Goal: Information Seeking & Learning: Understand process/instructions

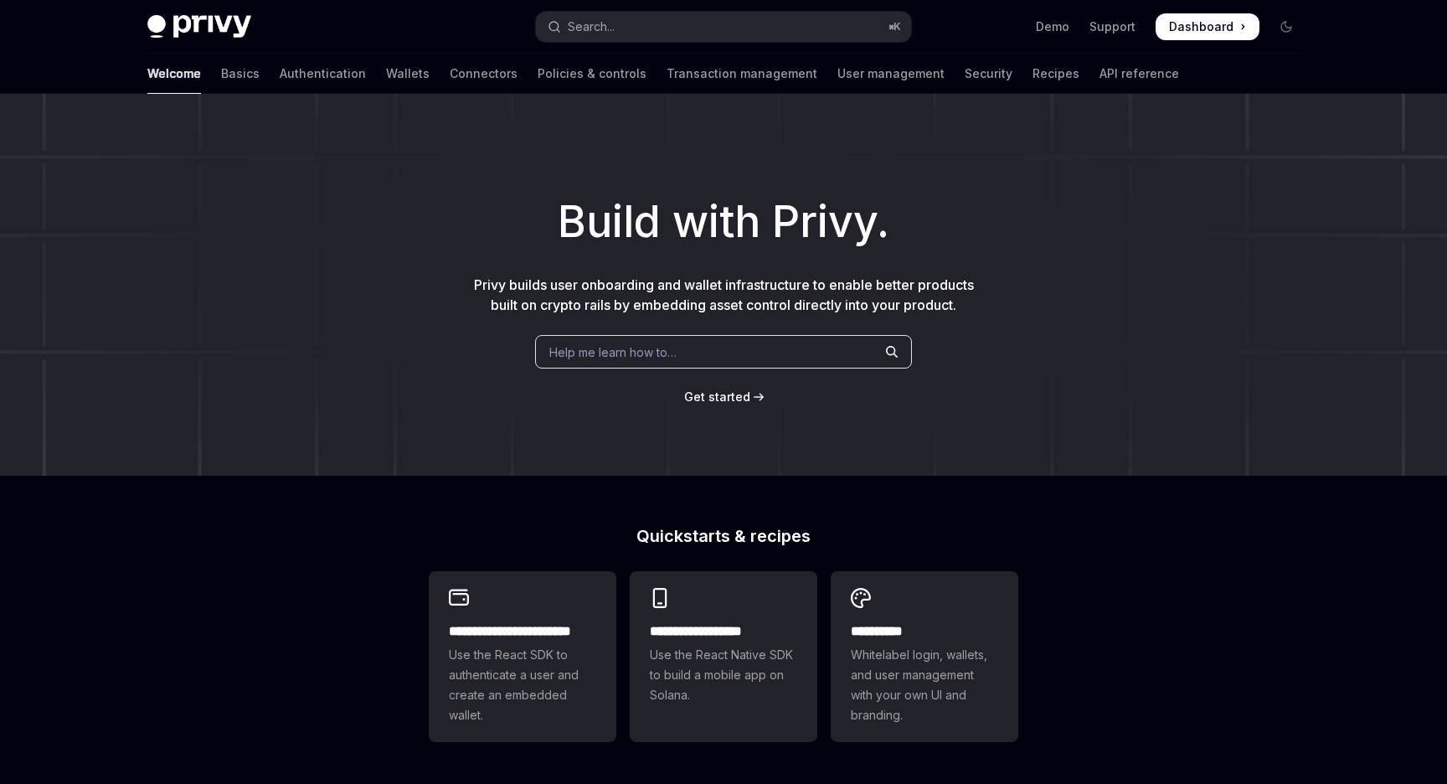
click at [1109, 270] on div "Build with Privy. Privy builds user onboarding and wallet infrastructure to ena…" at bounding box center [723, 285] width 1447 height 382
click at [620, 32] on button "Search... ⌘ K" at bounding box center [723, 27] width 375 height 30
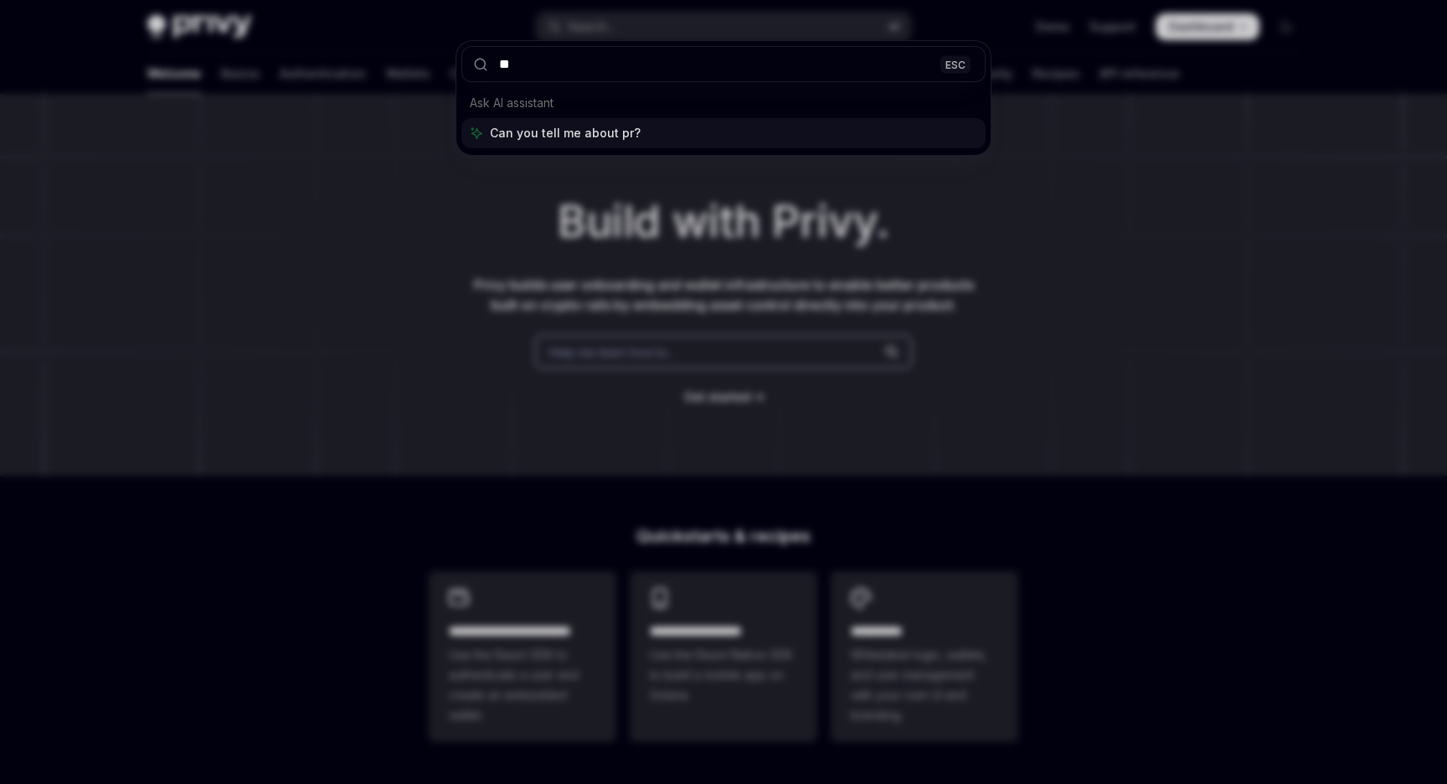
type input "*"
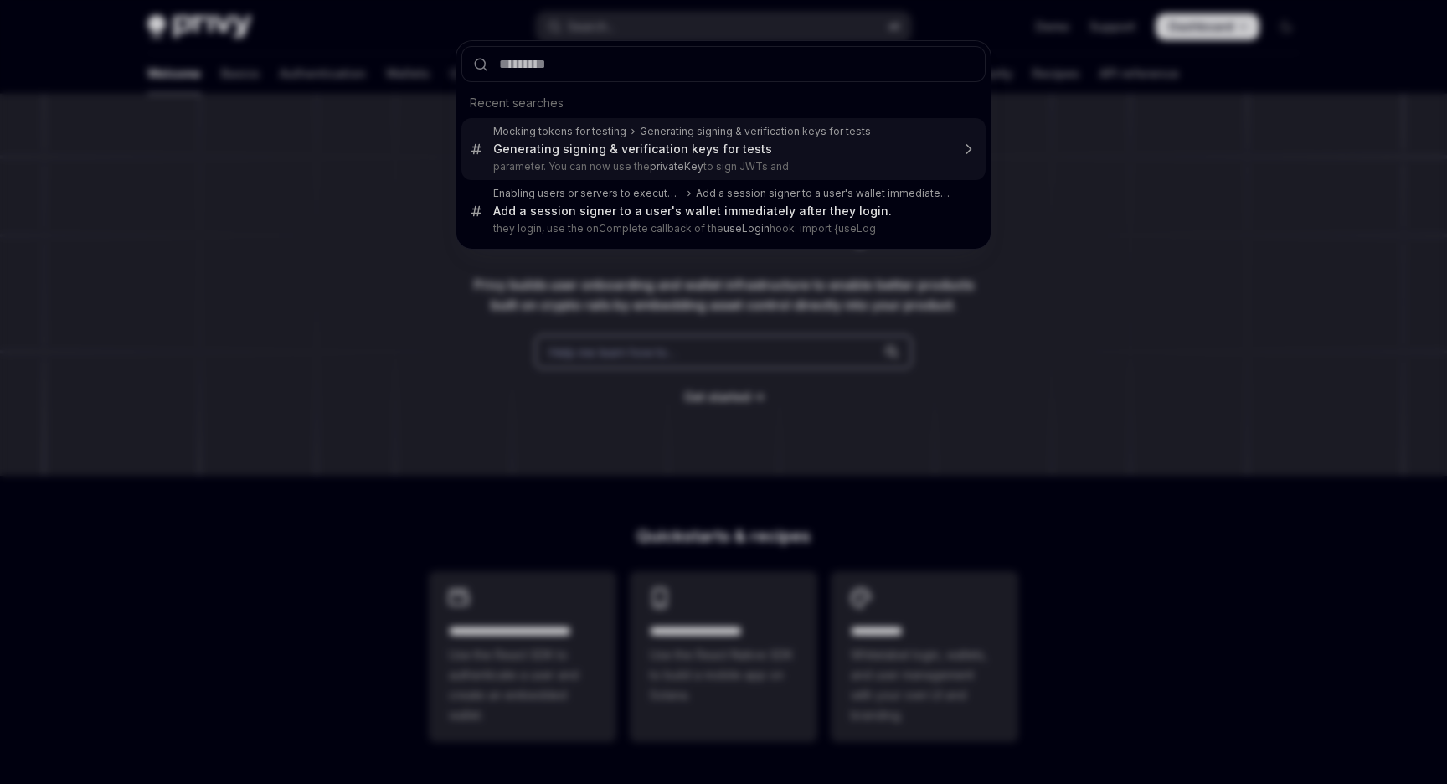
click at [1227, 116] on div "Recent searches Mocking tokens for testing Generating signing & verification ke…" at bounding box center [723, 392] width 1447 height 784
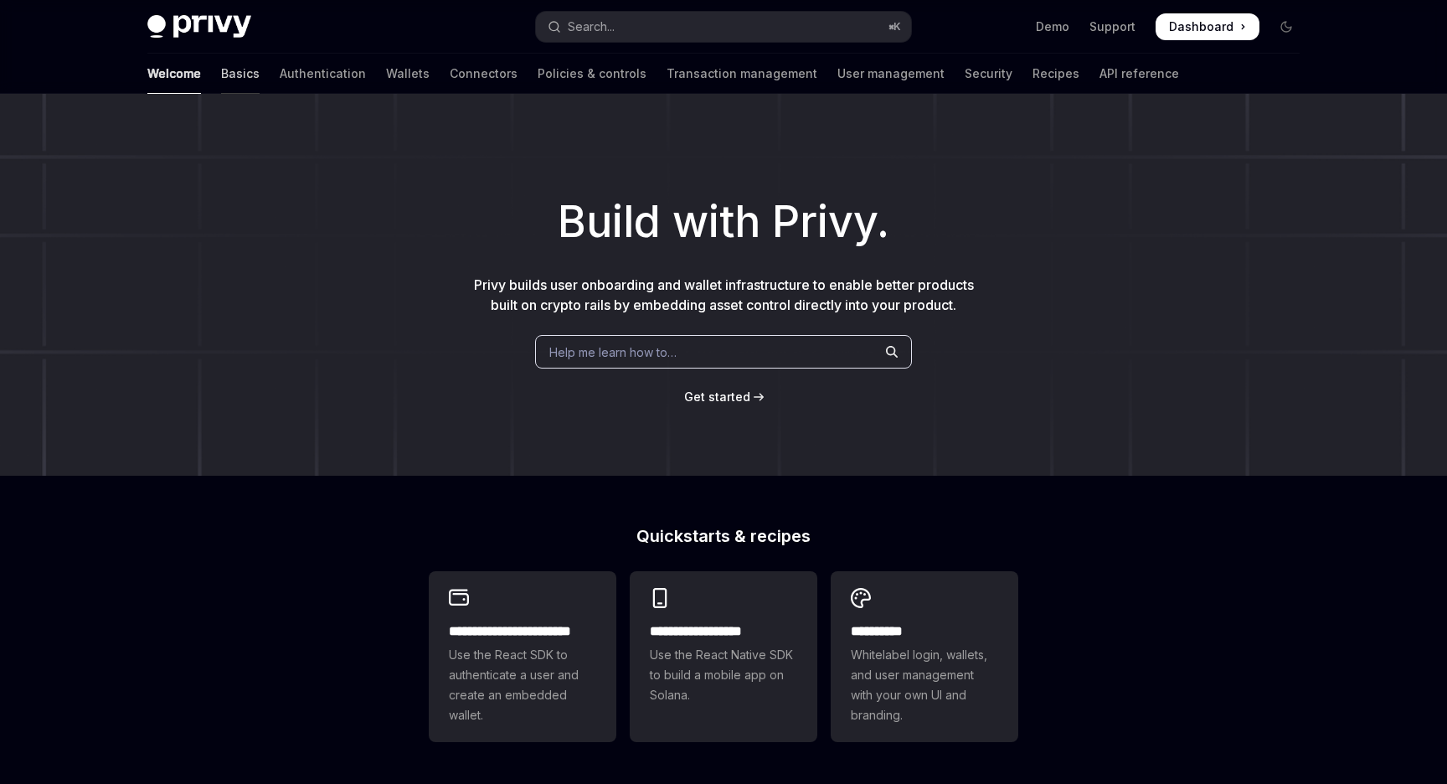
click at [221, 81] on link "Basics" at bounding box center [240, 74] width 39 height 40
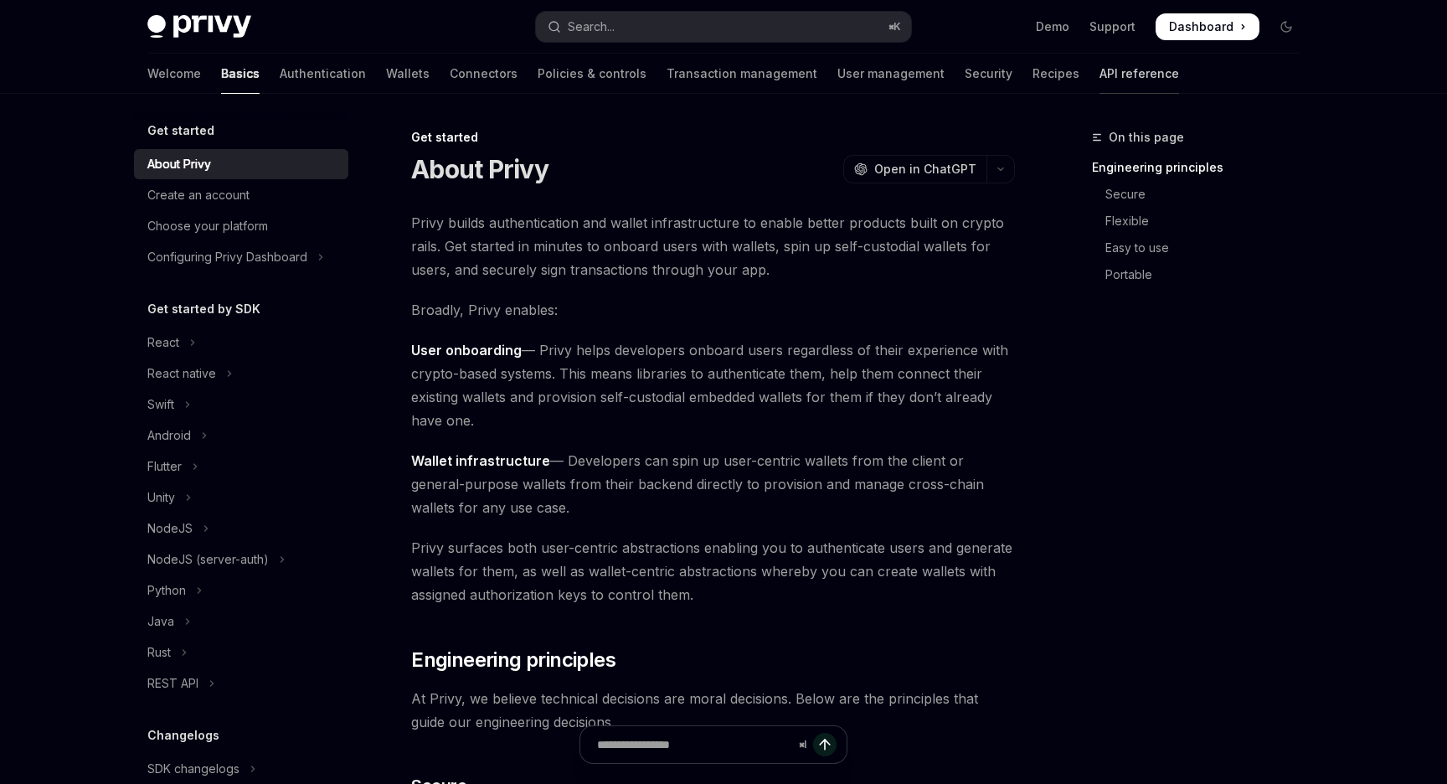
click at [1099, 76] on link "API reference" at bounding box center [1139, 74] width 80 height 40
type textarea "*"
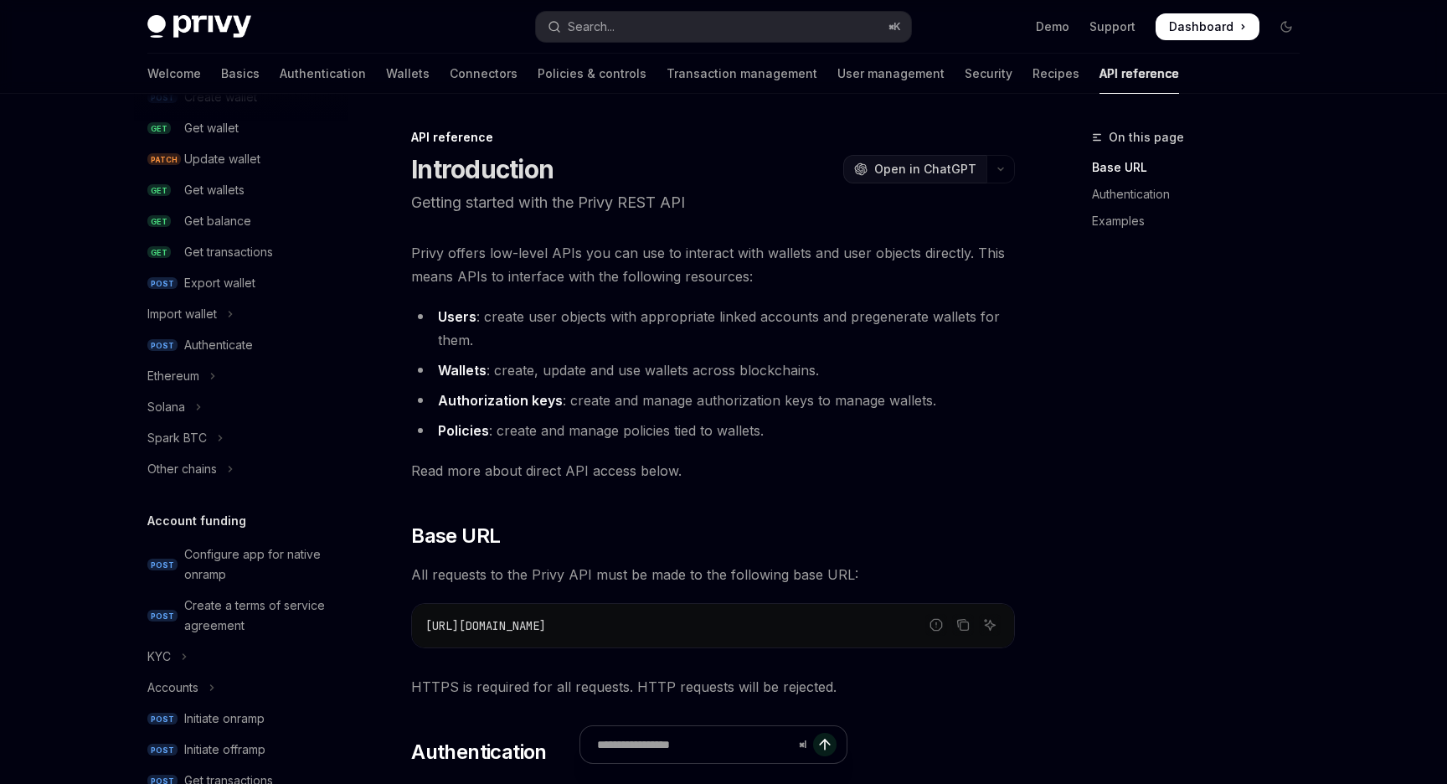
click at [929, 167] on span "Open in ChatGPT" at bounding box center [925, 169] width 102 height 17
click at [642, 17] on button "Search... ⌘ K" at bounding box center [723, 27] width 375 height 30
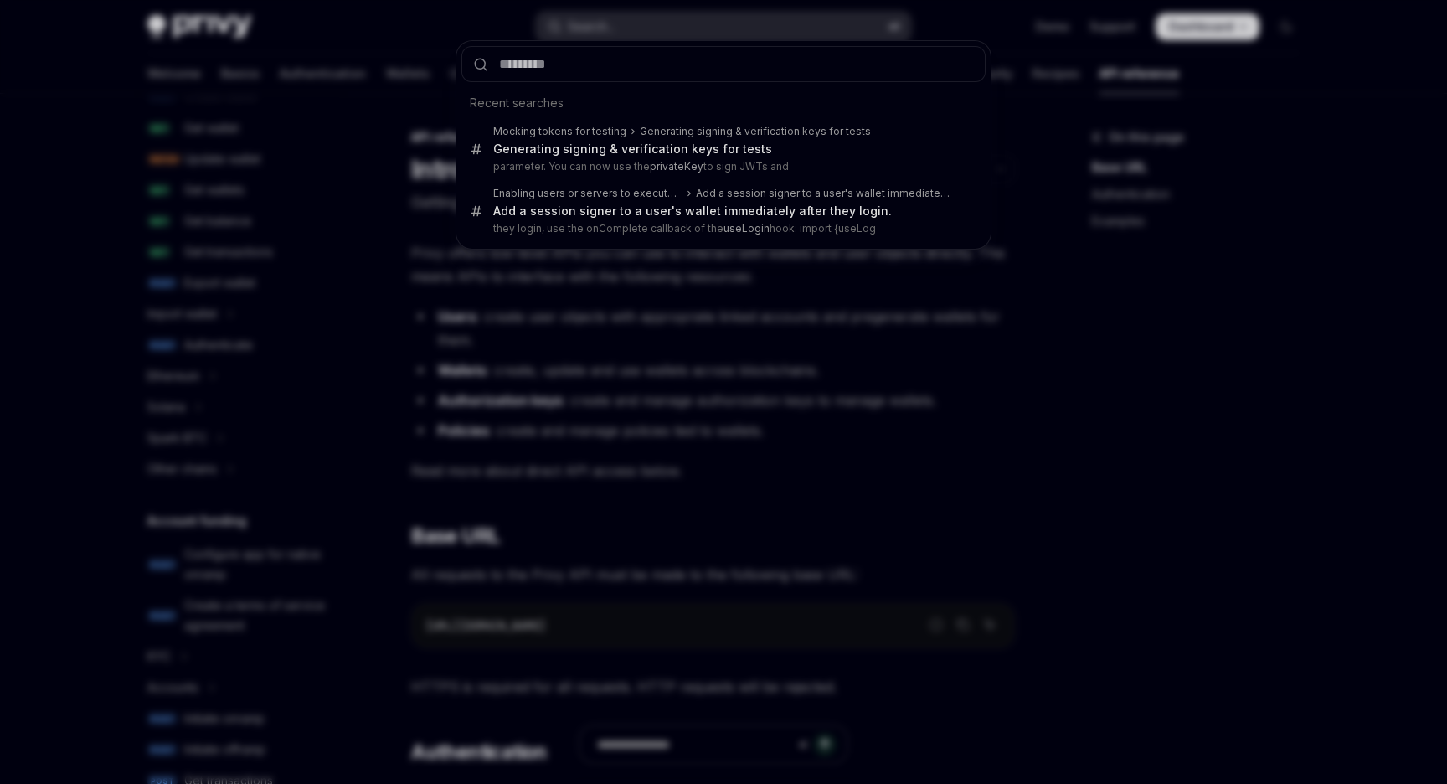
type input "**********"
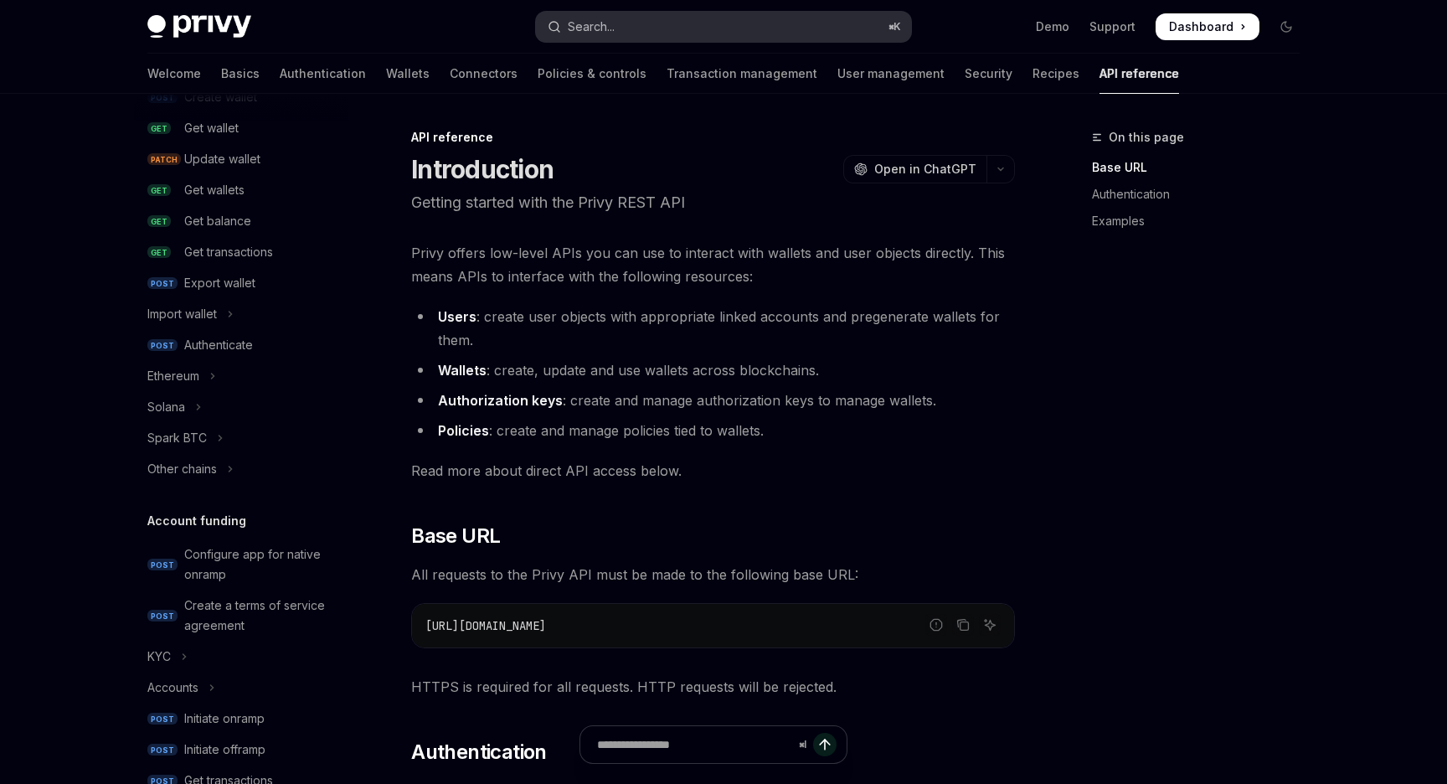
type textarea "*"
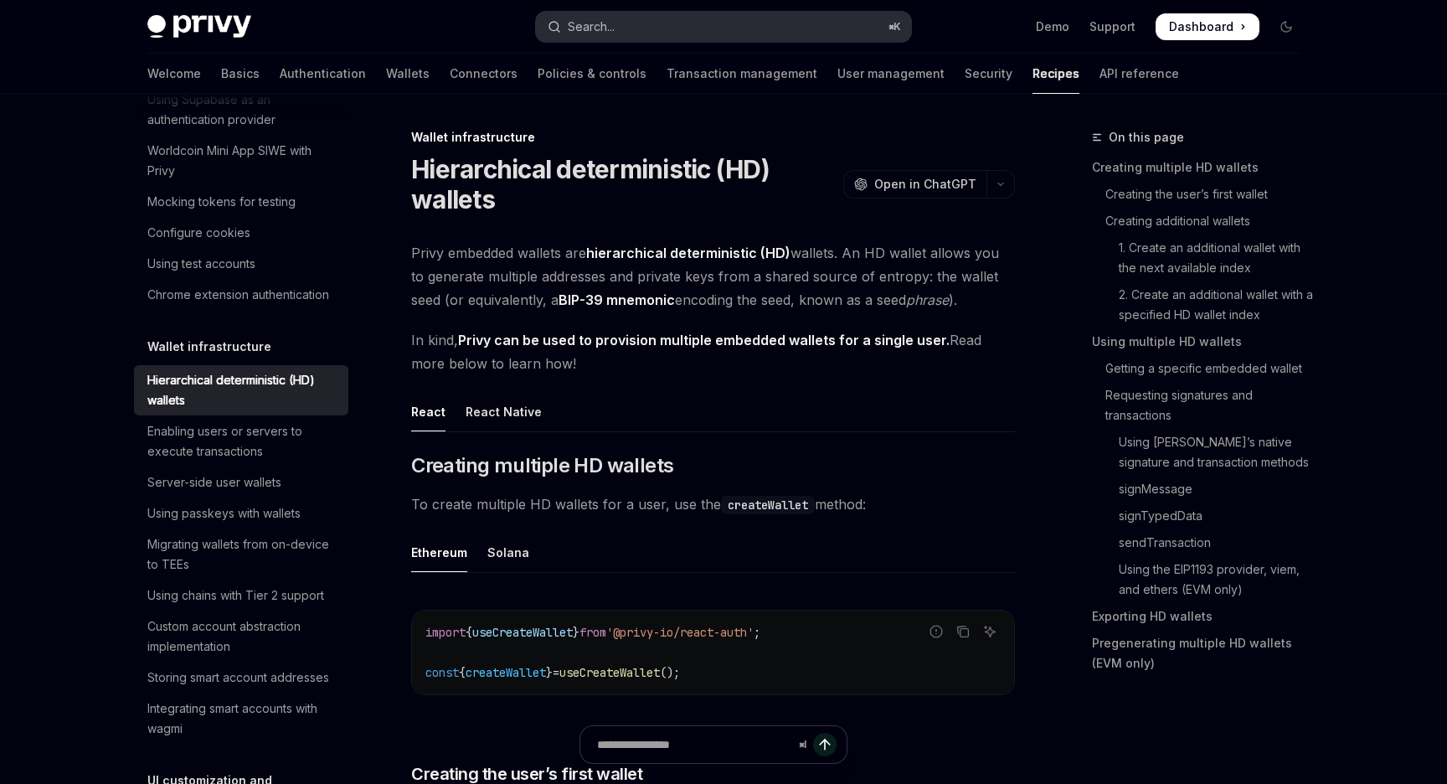
scroll to position [4196, 0]
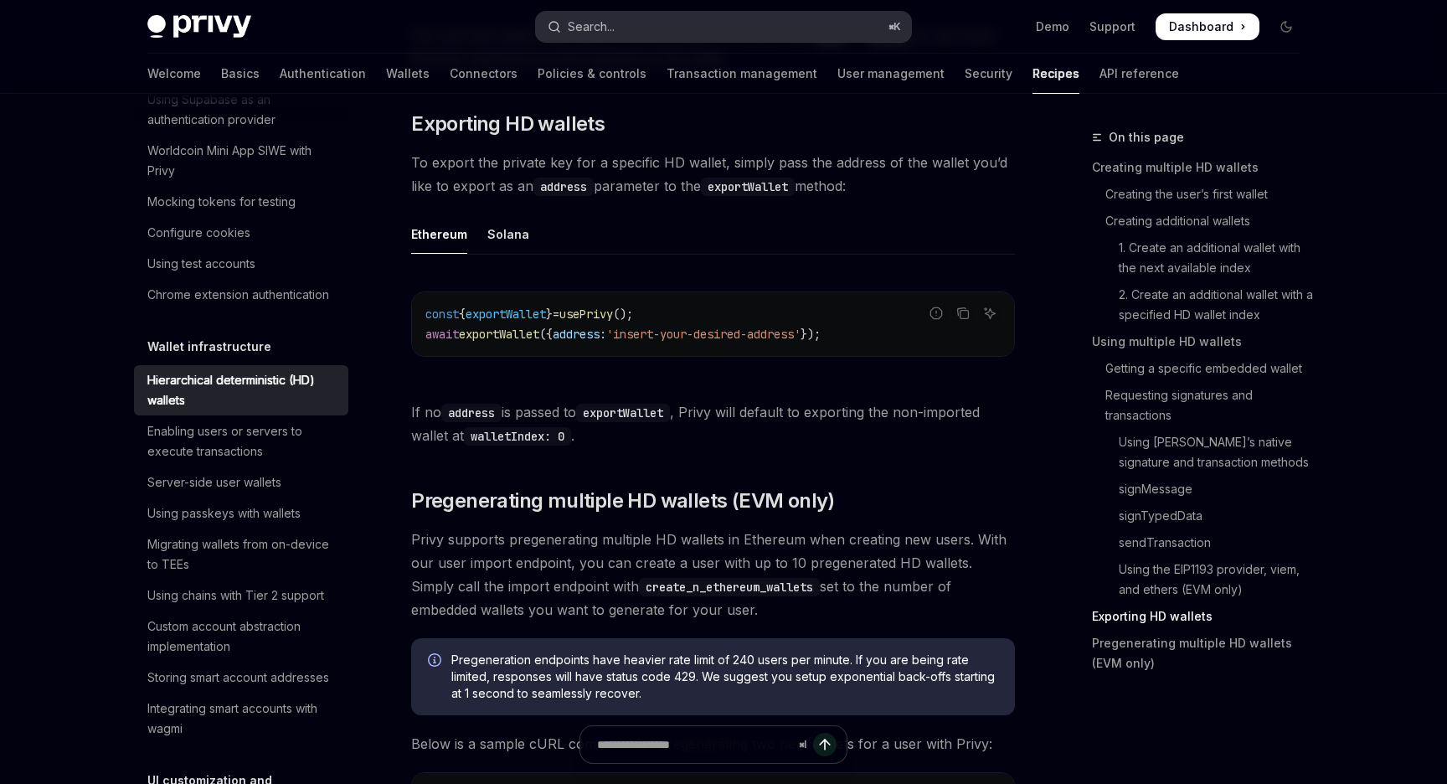
click at [617, 22] on button "Search... ⌘ K" at bounding box center [723, 27] width 375 height 30
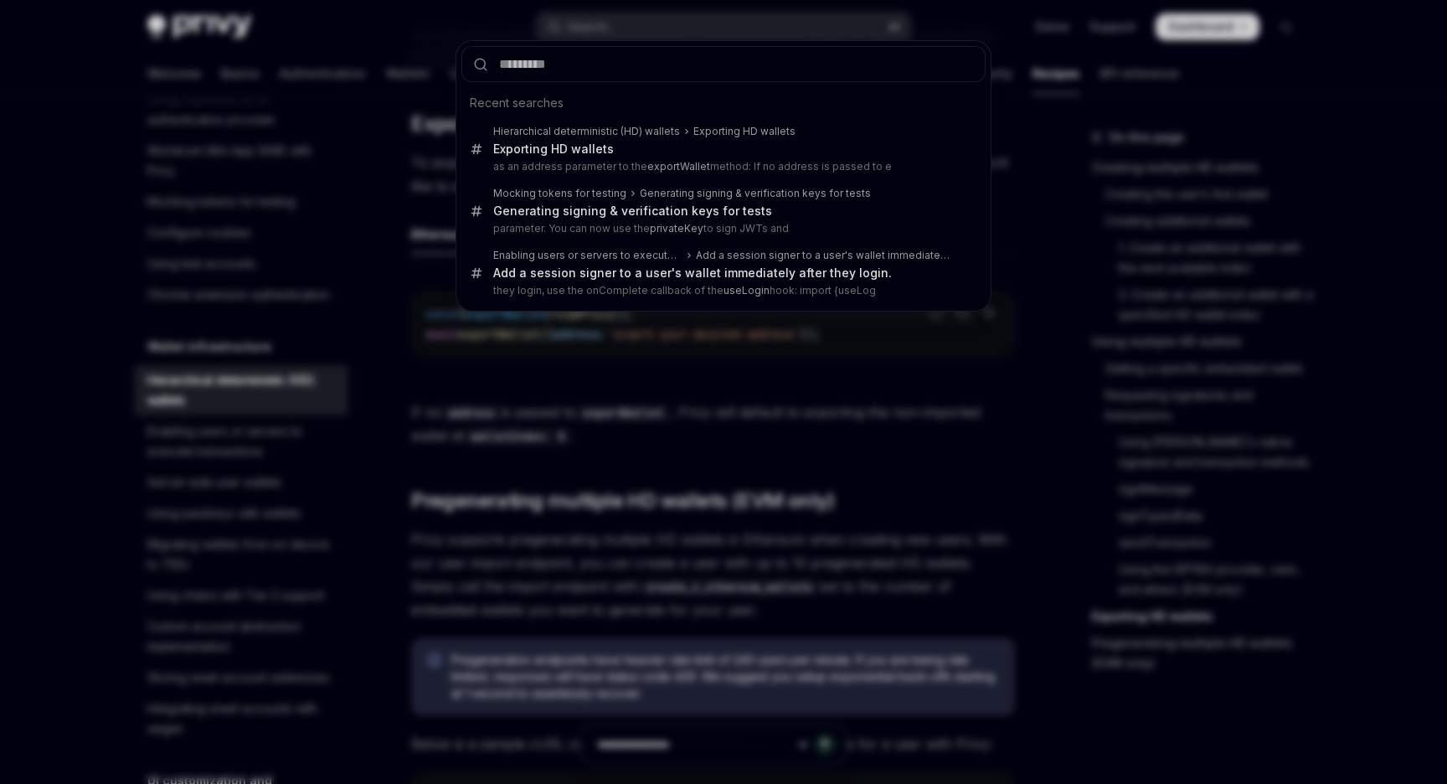
click at [628, 548] on div "Recent searches Hierarchical deterministic (HD) wallets Exporting HD wallets Ex…" at bounding box center [723, 392] width 1447 height 784
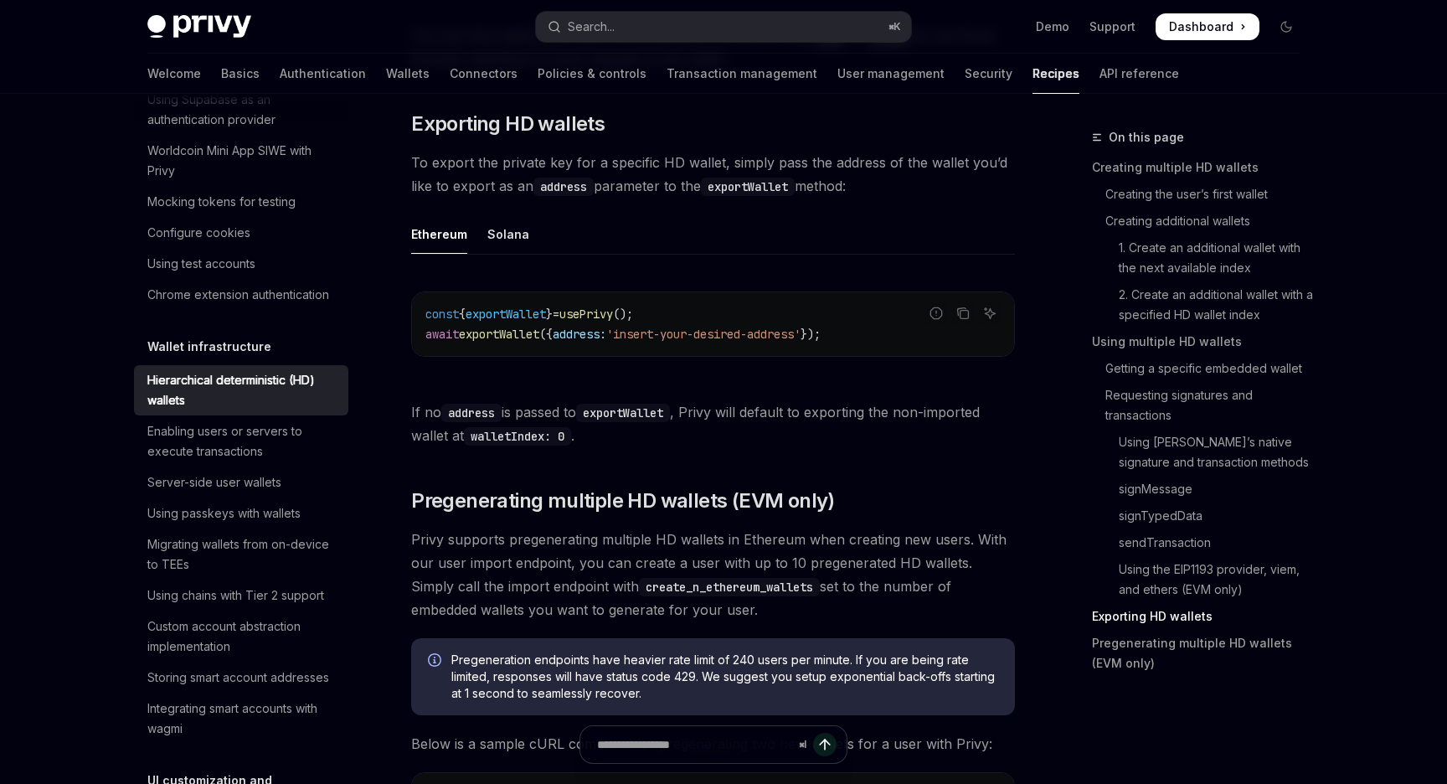
click at [613, 322] on span "usePrivy" at bounding box center [586, 313] width 54 height 15
copy span "usePrivy"
click at [529, 322] on span "exportWallet" at bounding box center [506, 313] width 80 height 15
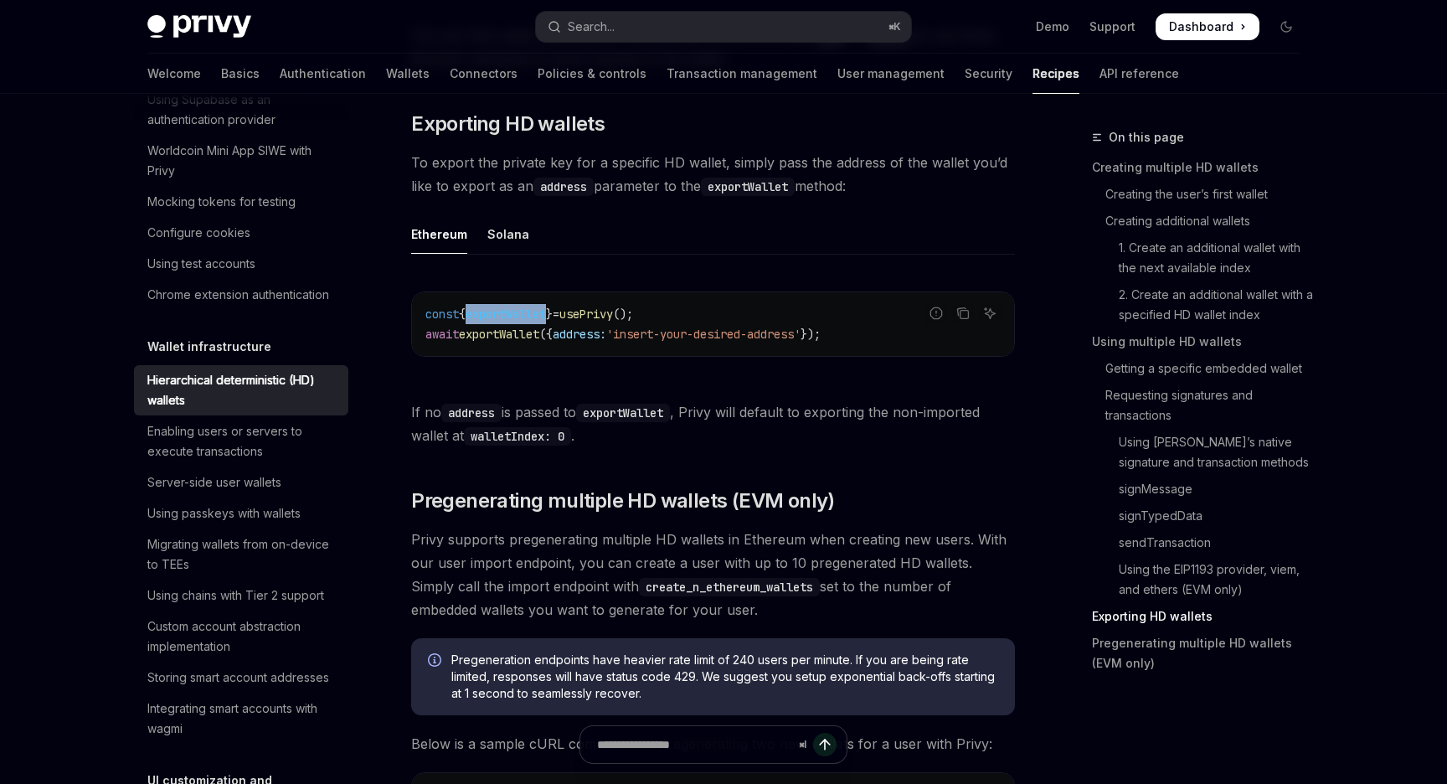
copy span "exportWallet"
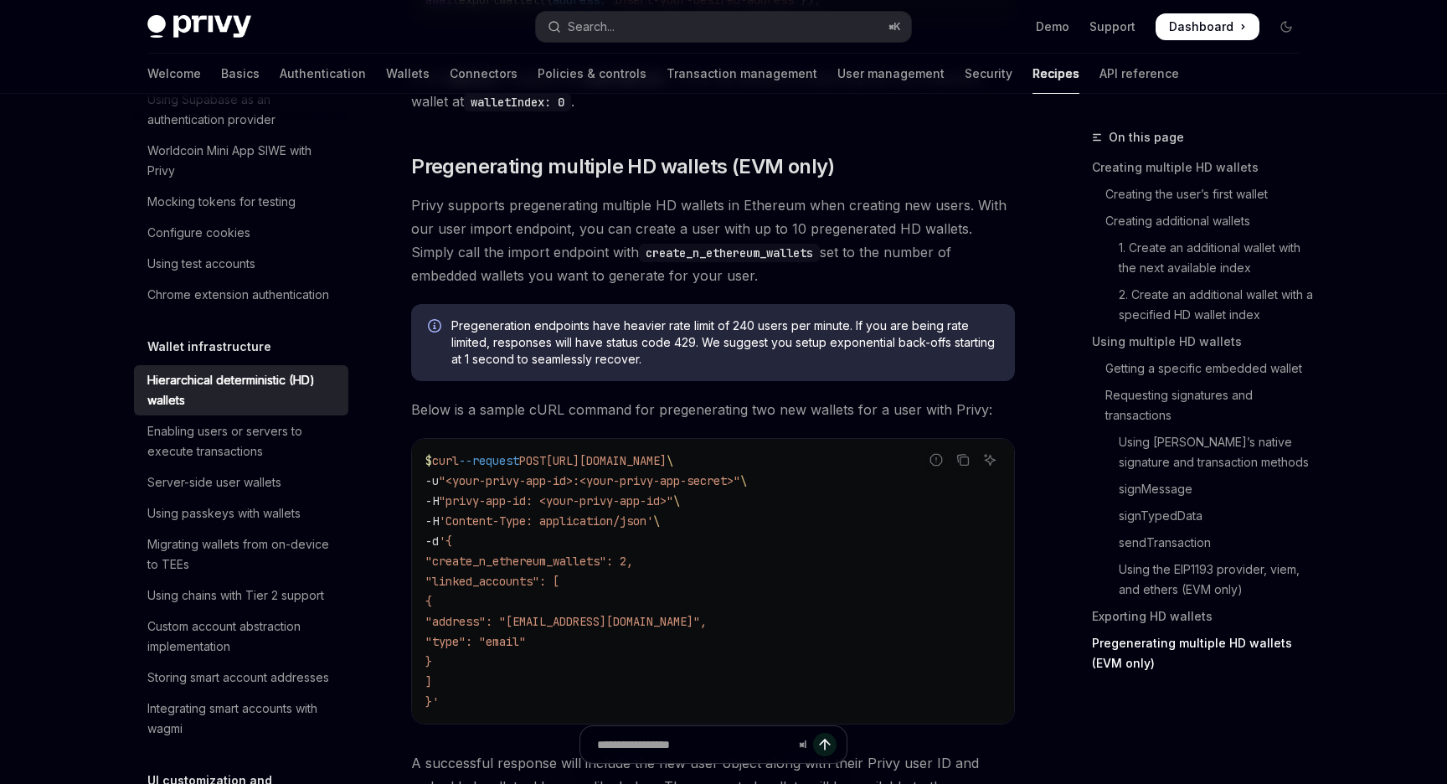
scroll to position [4243, 0]
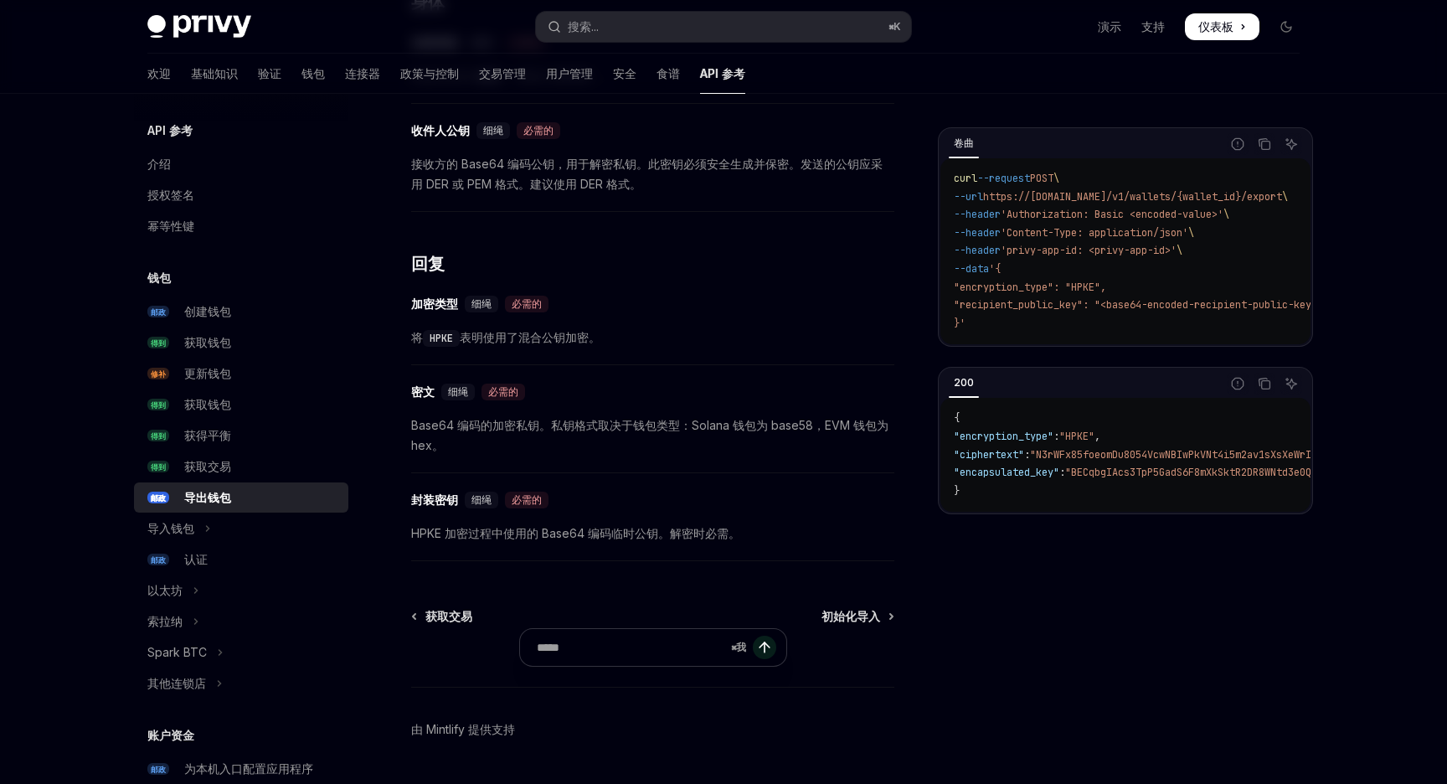
scroll to position [950, 0]
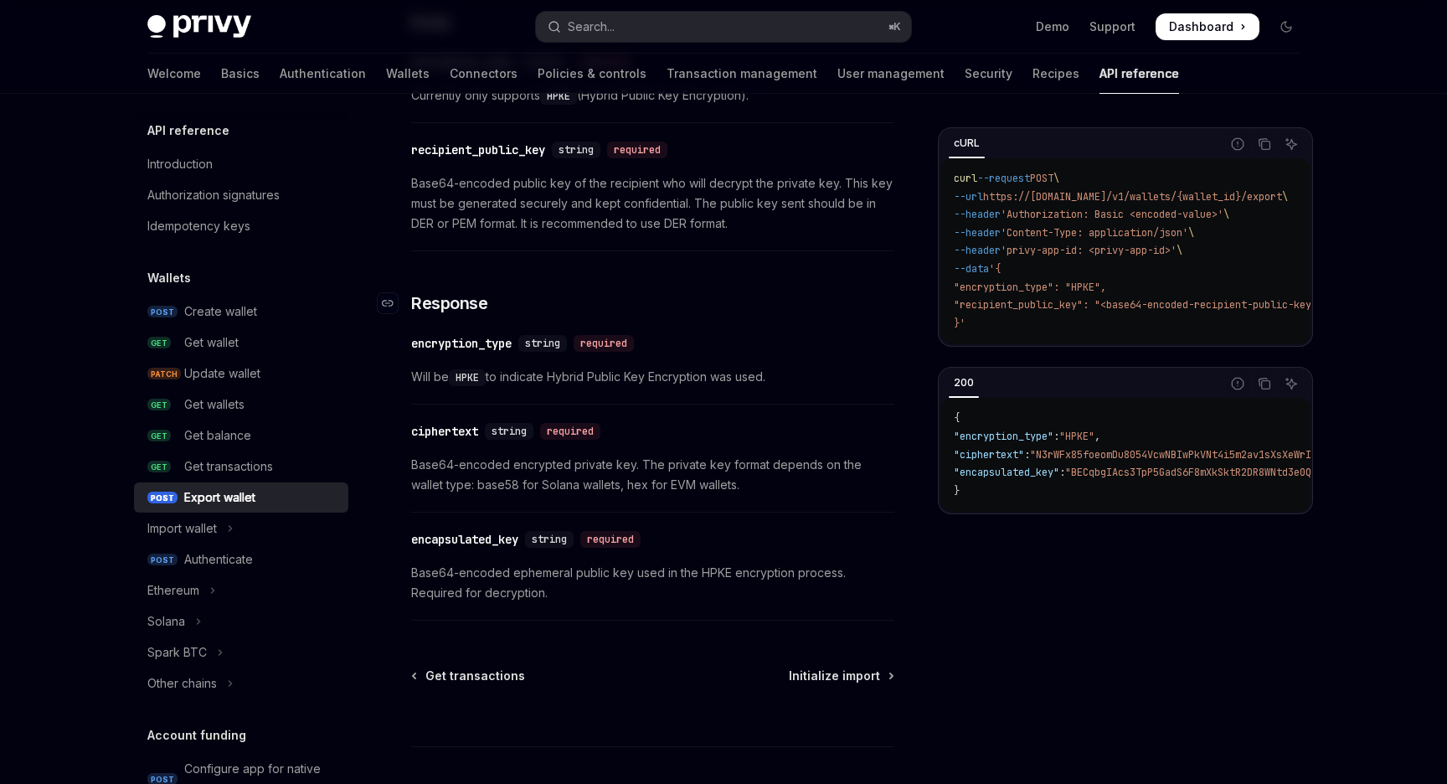
click at [733, 295] on h3 "​ Response" at bounding box center [652, 302] width 483 height 23
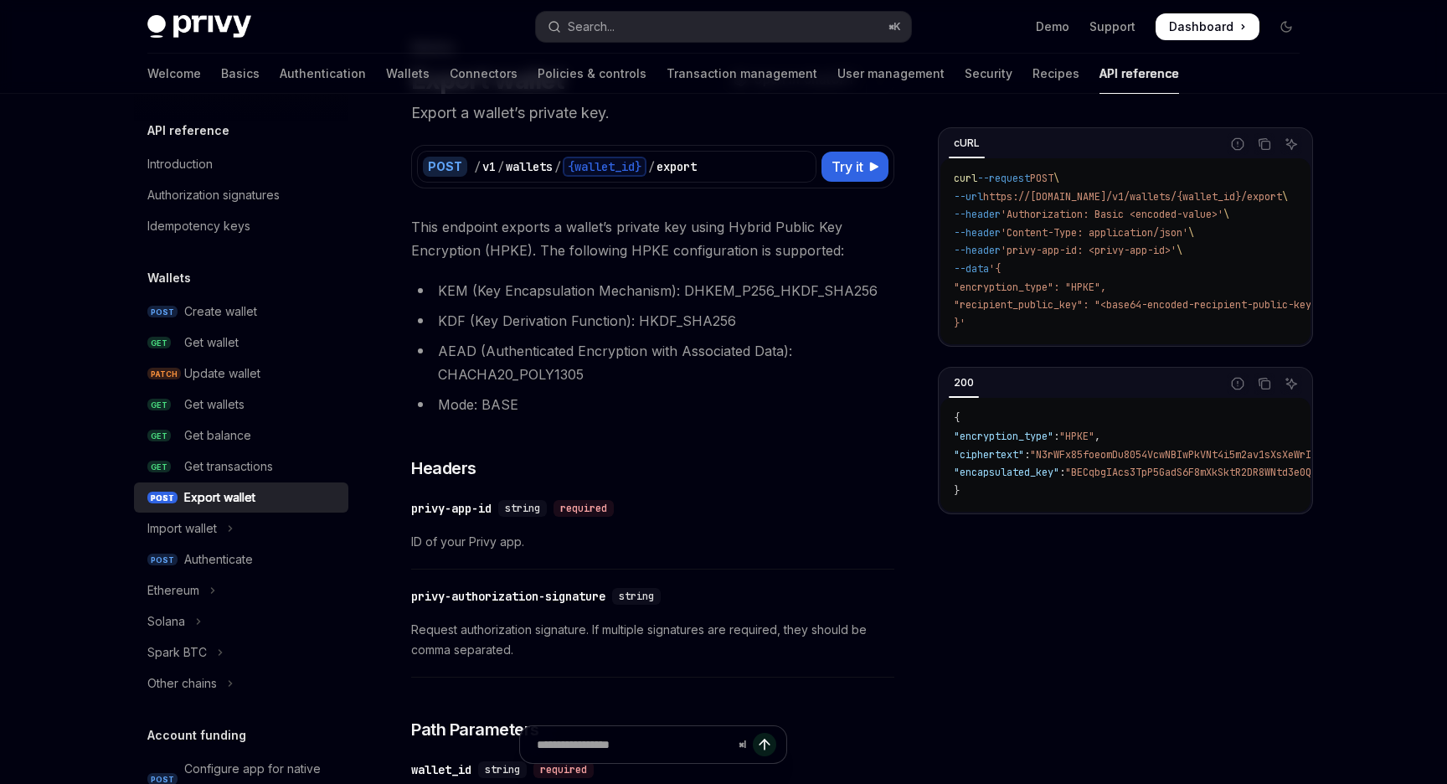
scroll to position [0, 0]
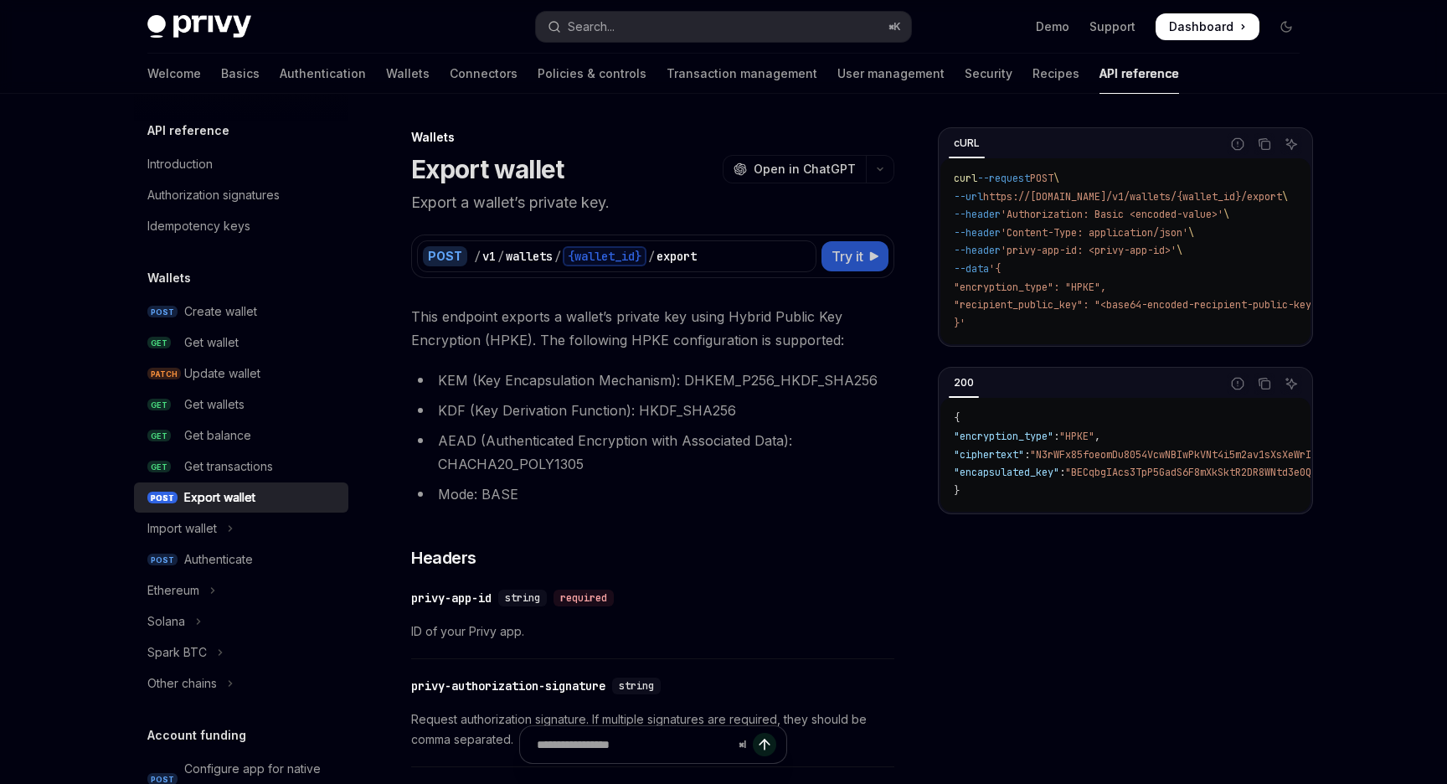
click at [844, 260] on span "Try it" at bounding box center [847, 256] width 32 height 20
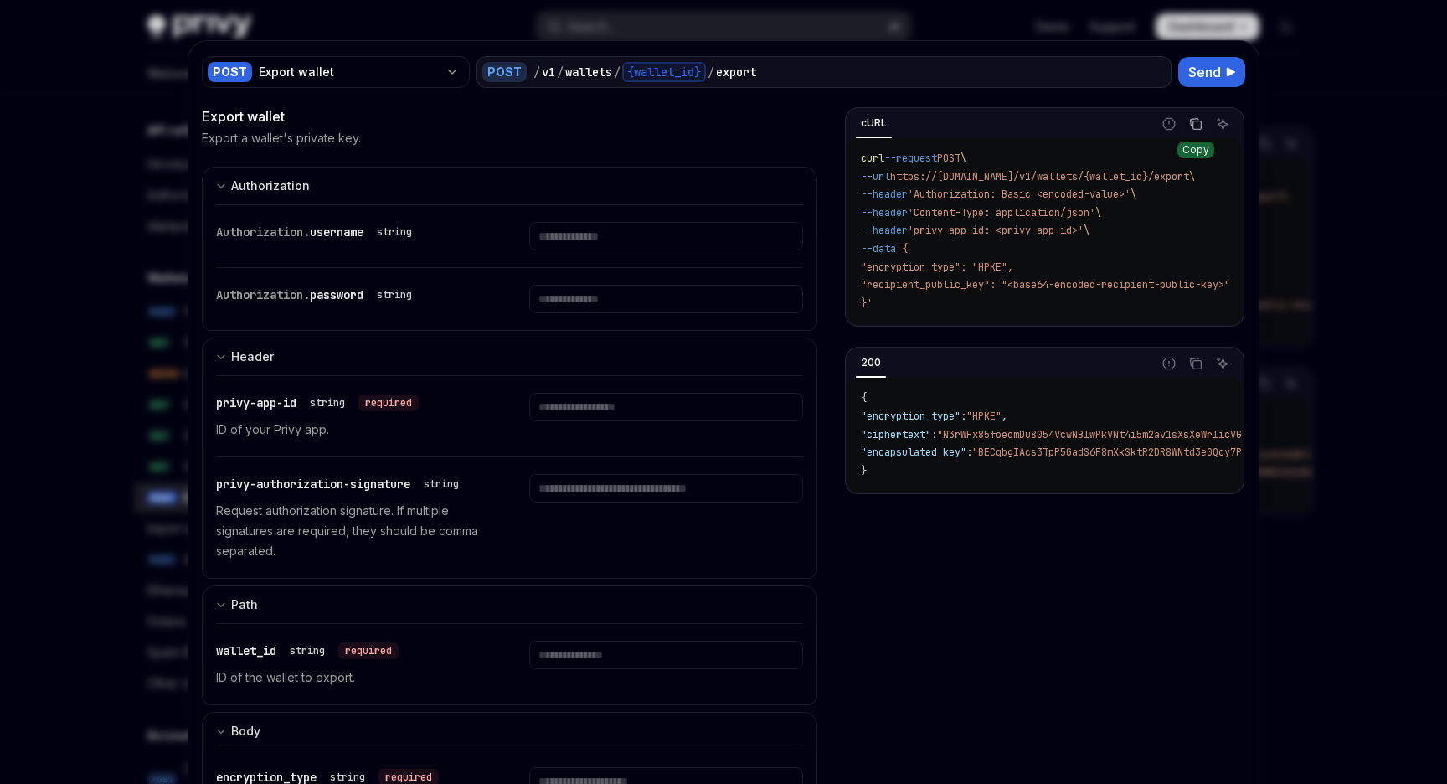
click at [1191, 131] on button "Copy the contents from the code block" at bounding box center [1196, 124] width 22 height 22
click at [1388, 247] on div at bounding box center [723, 392] width 1447 height 784
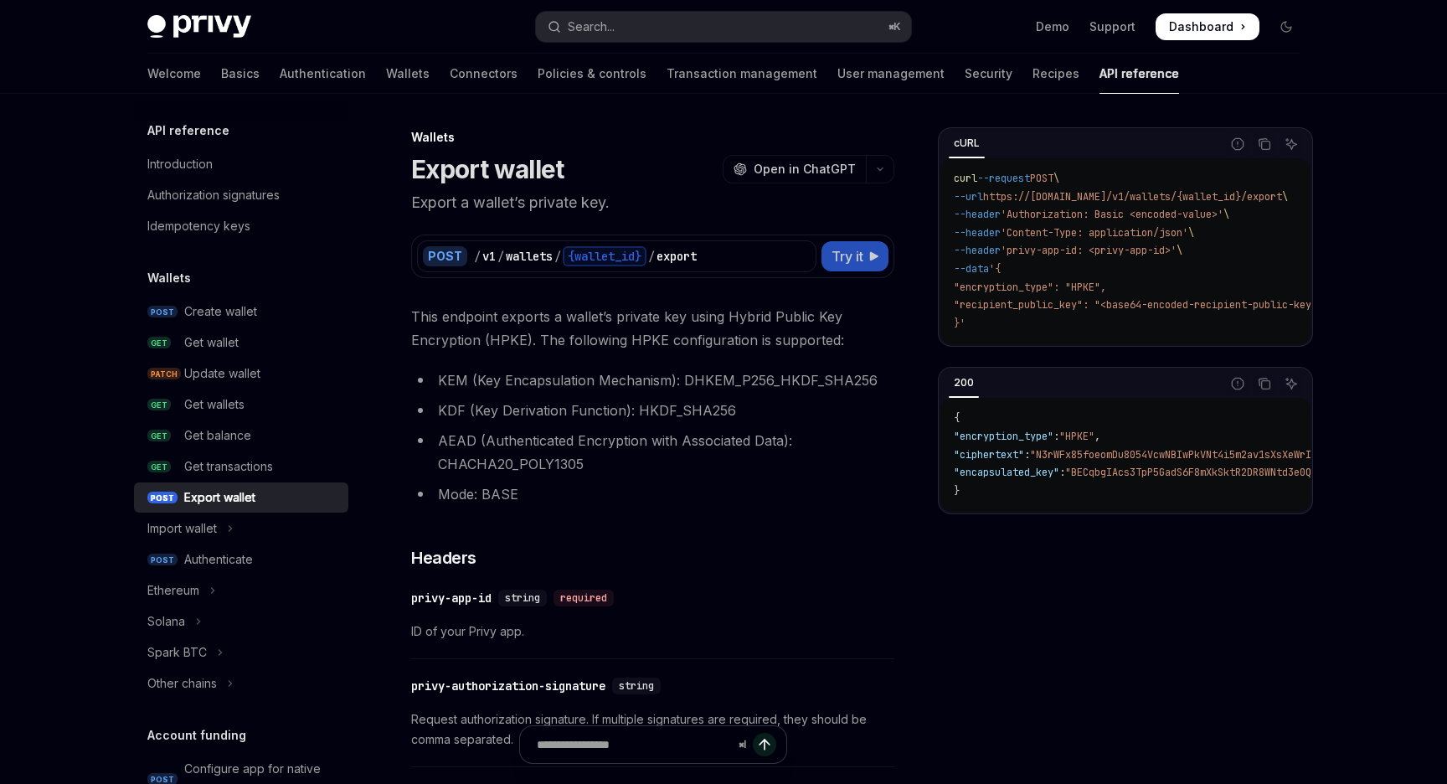
click at [872, 263] on button "Try it" at bounding box center [854, 256] width 67 height 30
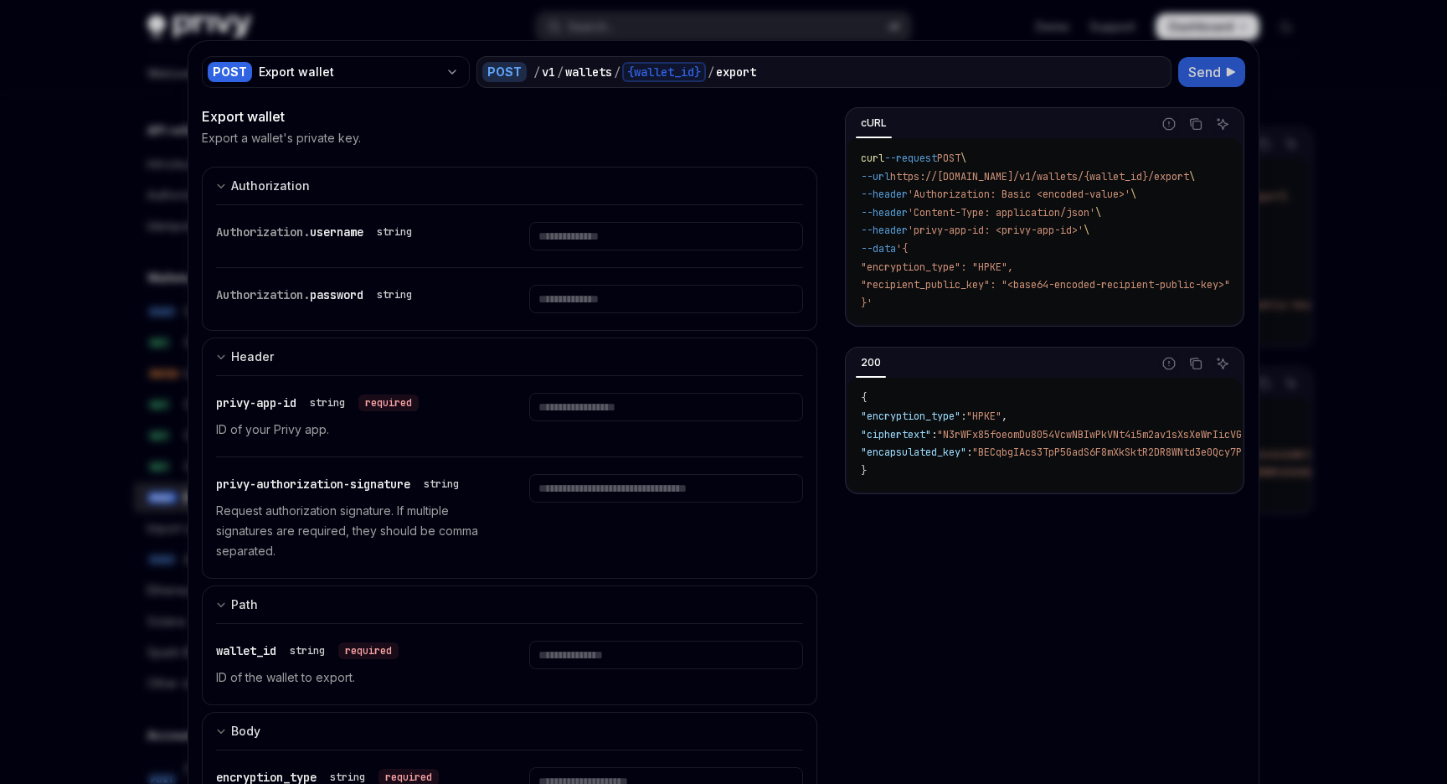
click at [1215, 65] on span "Send" at bounding box center [1204, 72] width 33 height 20
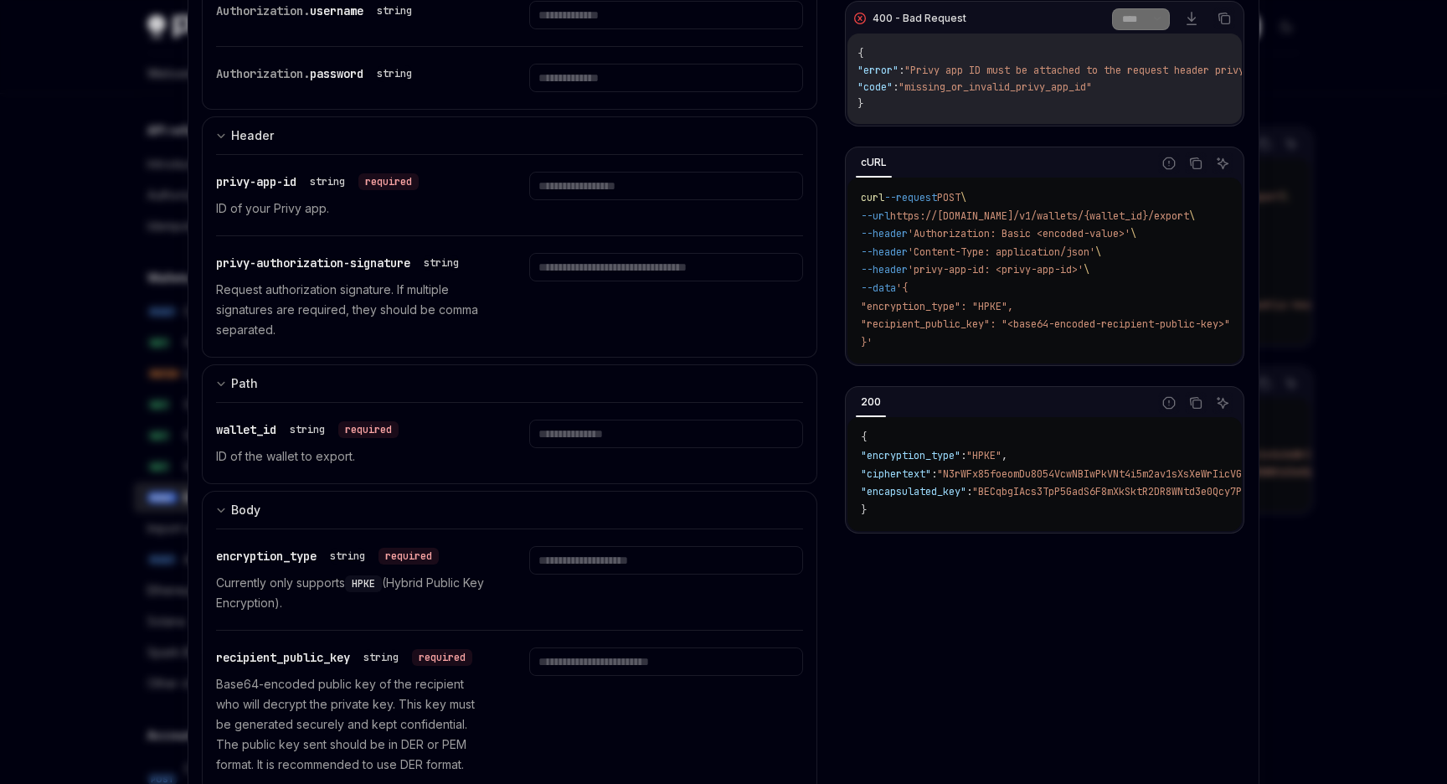
scroll to position [229, 0]
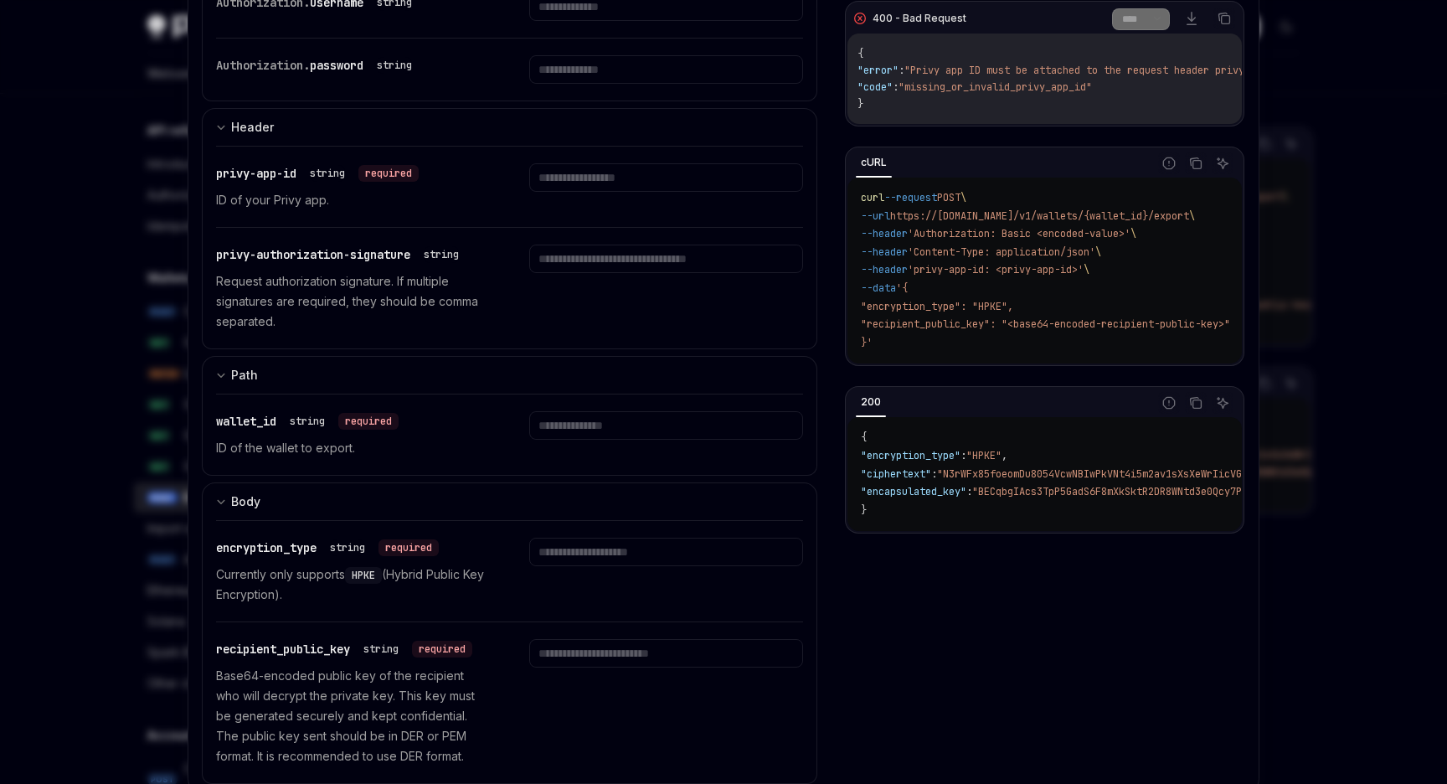
click at [1340, 203] on div at bounding box center [723, 392] width 1447 height 784
type textarea "*"
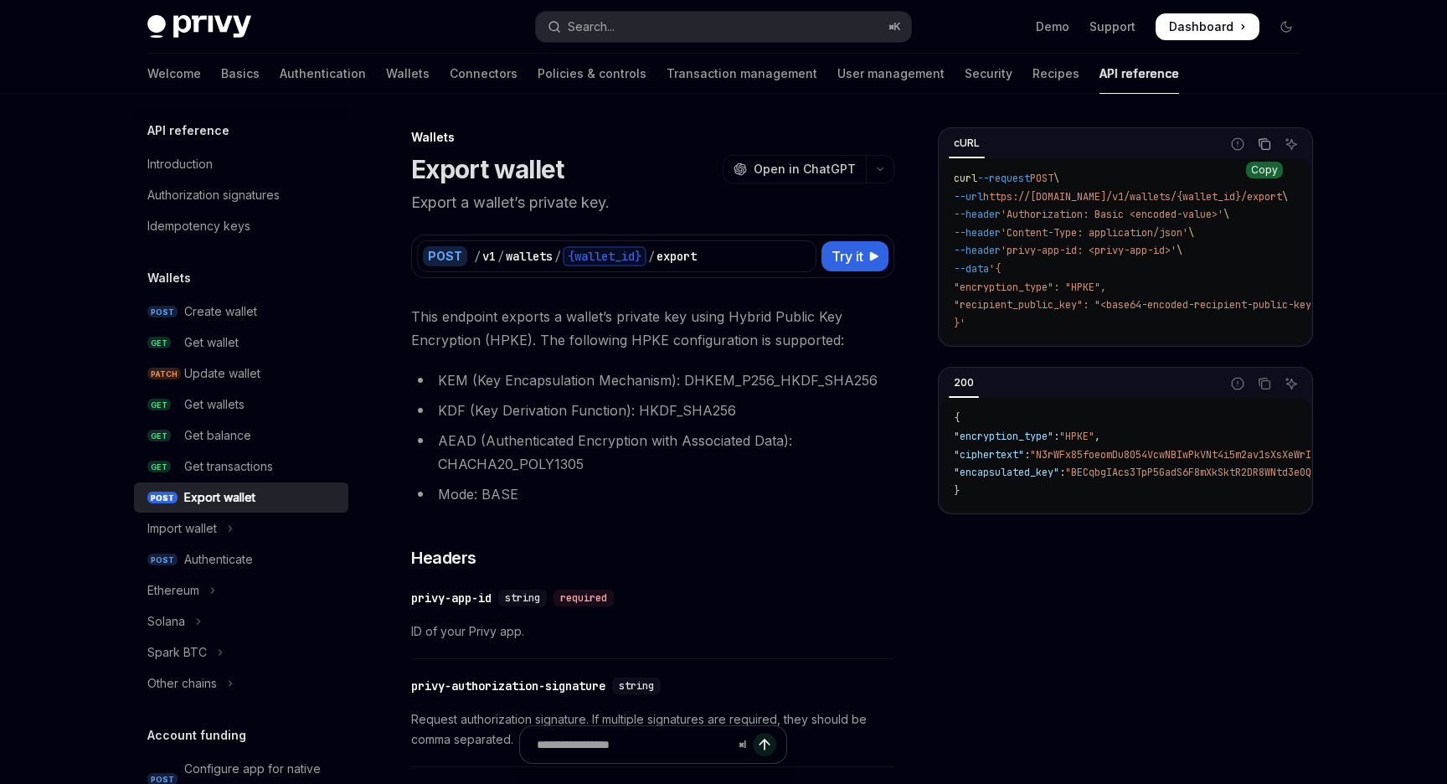
click at [1260, 146] on icon "Copy the contents from the code block" at bounding box center [1264, 143] width 13 height 13
click at [691, 490] on li "Mode: BASE" at bounding box center [652, 493] width 483 height 23
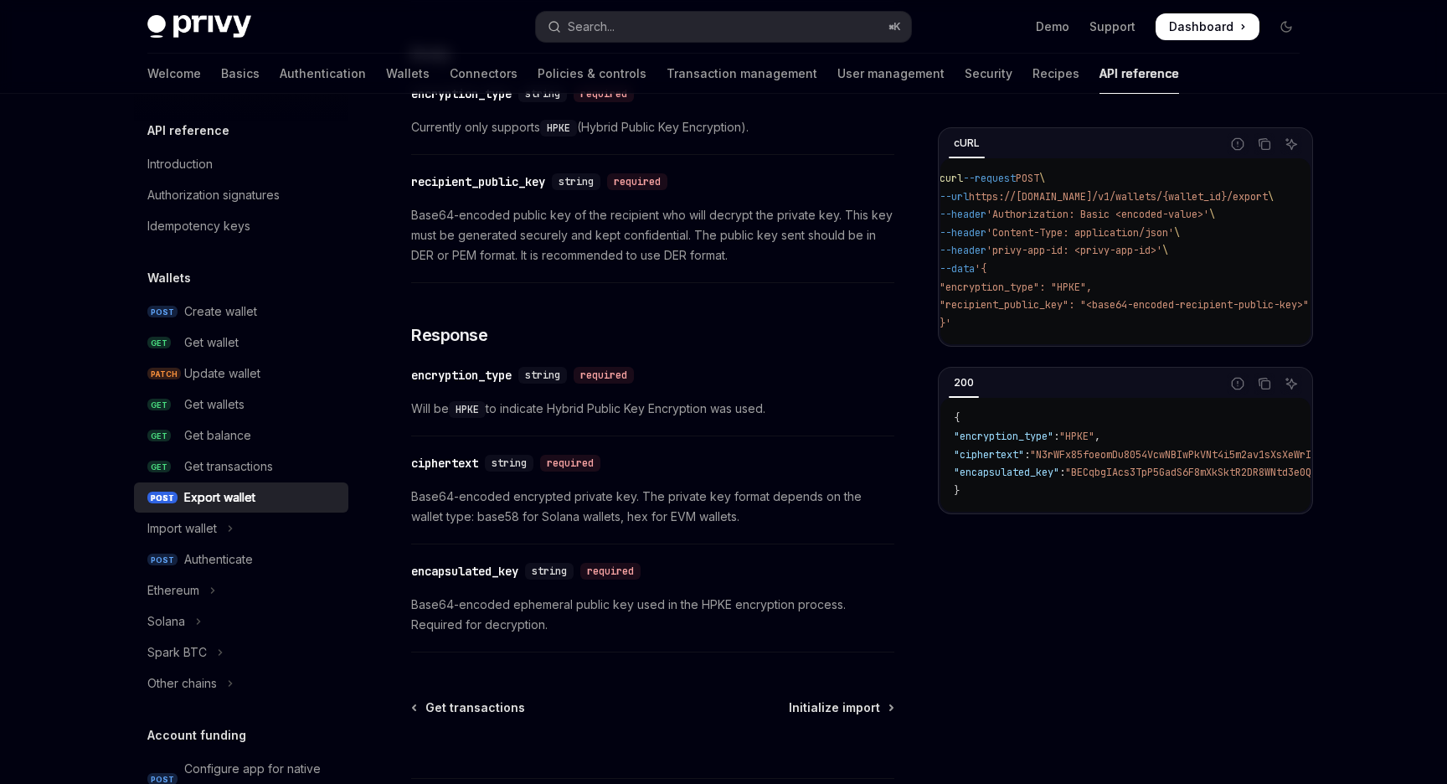
scroll to position [1058, 0]
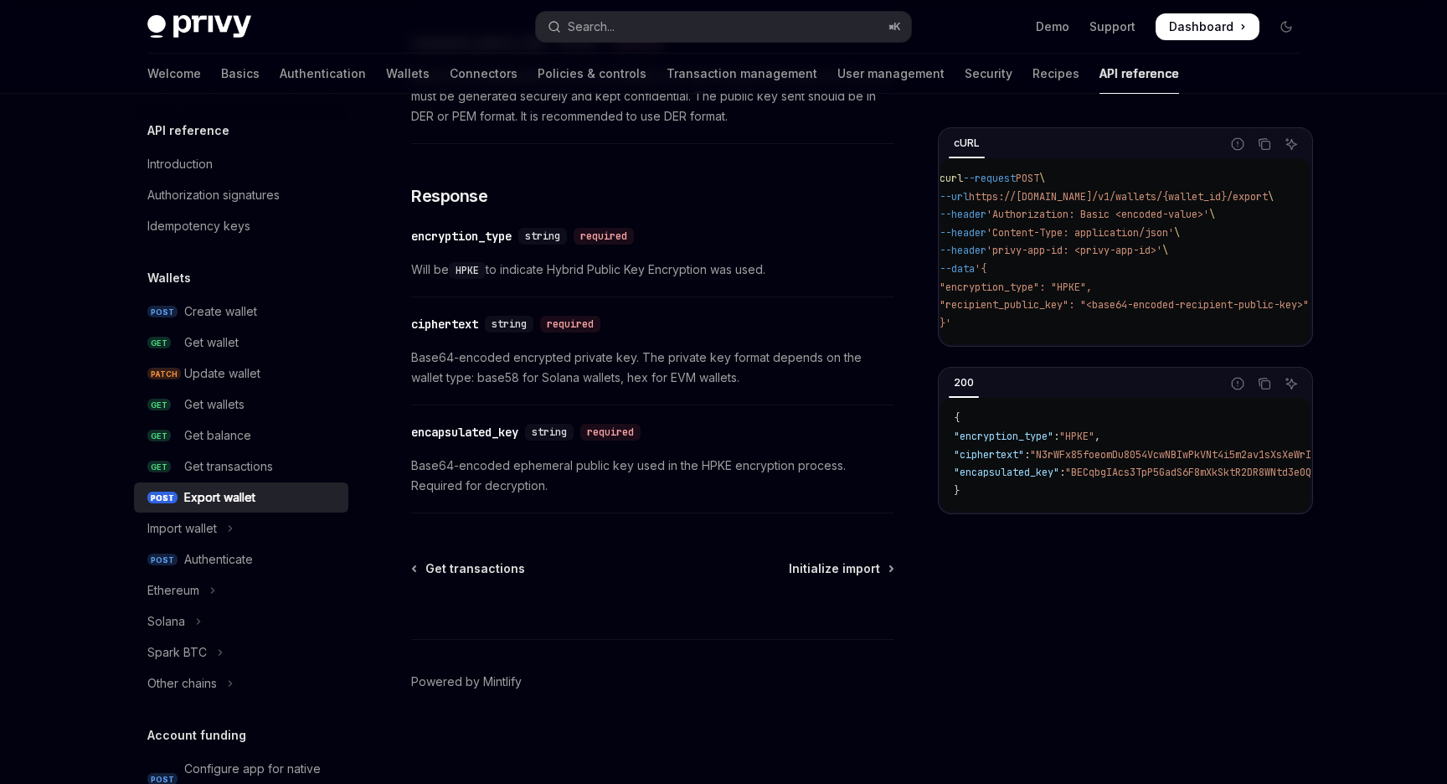
drag, startPoint x: 998, startPoint y: 526, endPoint x: 1111, endPoint y: 523, distance: 113.1
click at [1111, 514] on div "200 Report incorrect code Copy Ask AI { "encryption_type" : "HPKE" , "ciphertex…" at bounding box center [1125, 440] width 375 height 147
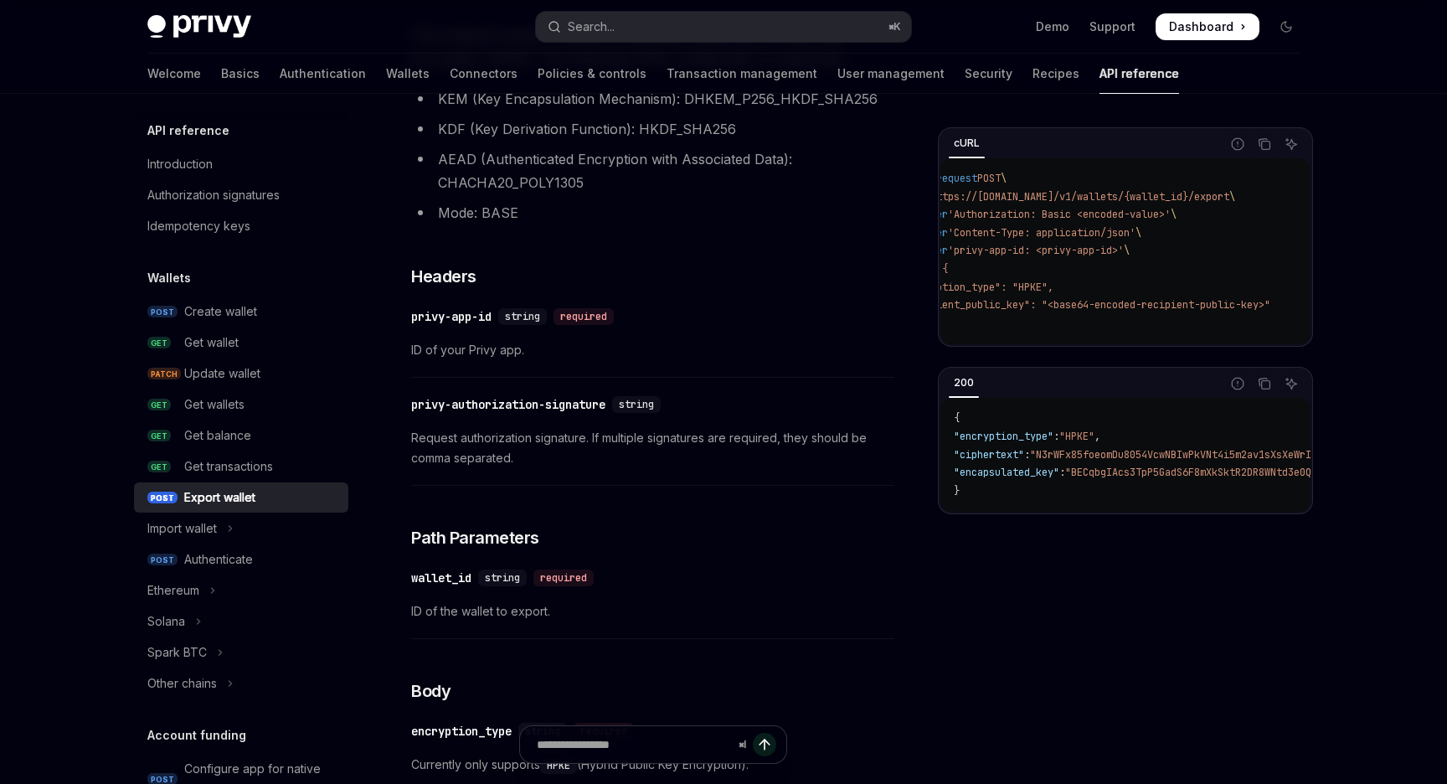
scroll to position [296, 0]
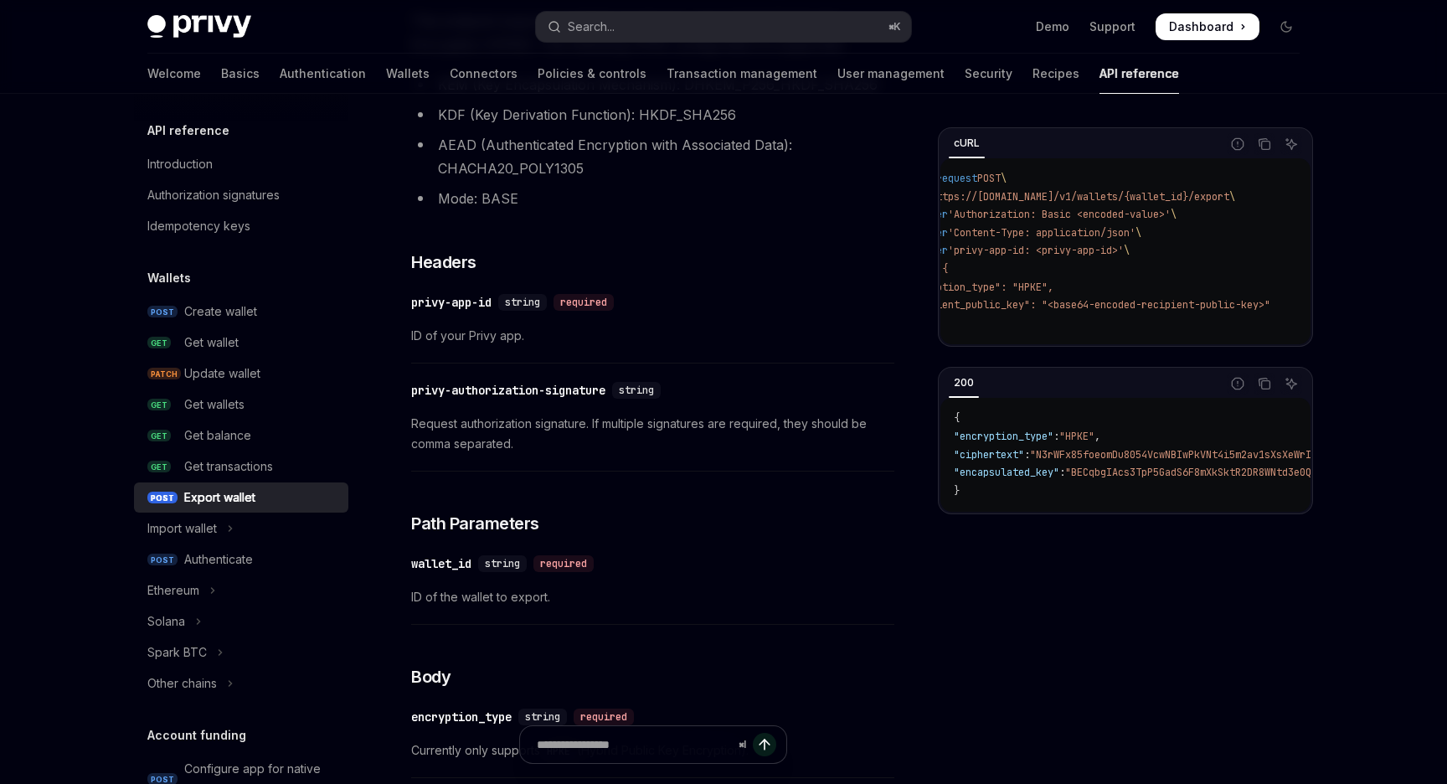
click at [888, 319] on div "​ privy-app-id string required ID of your Privy app." at bounding box center [652, 324] width 483 height 80
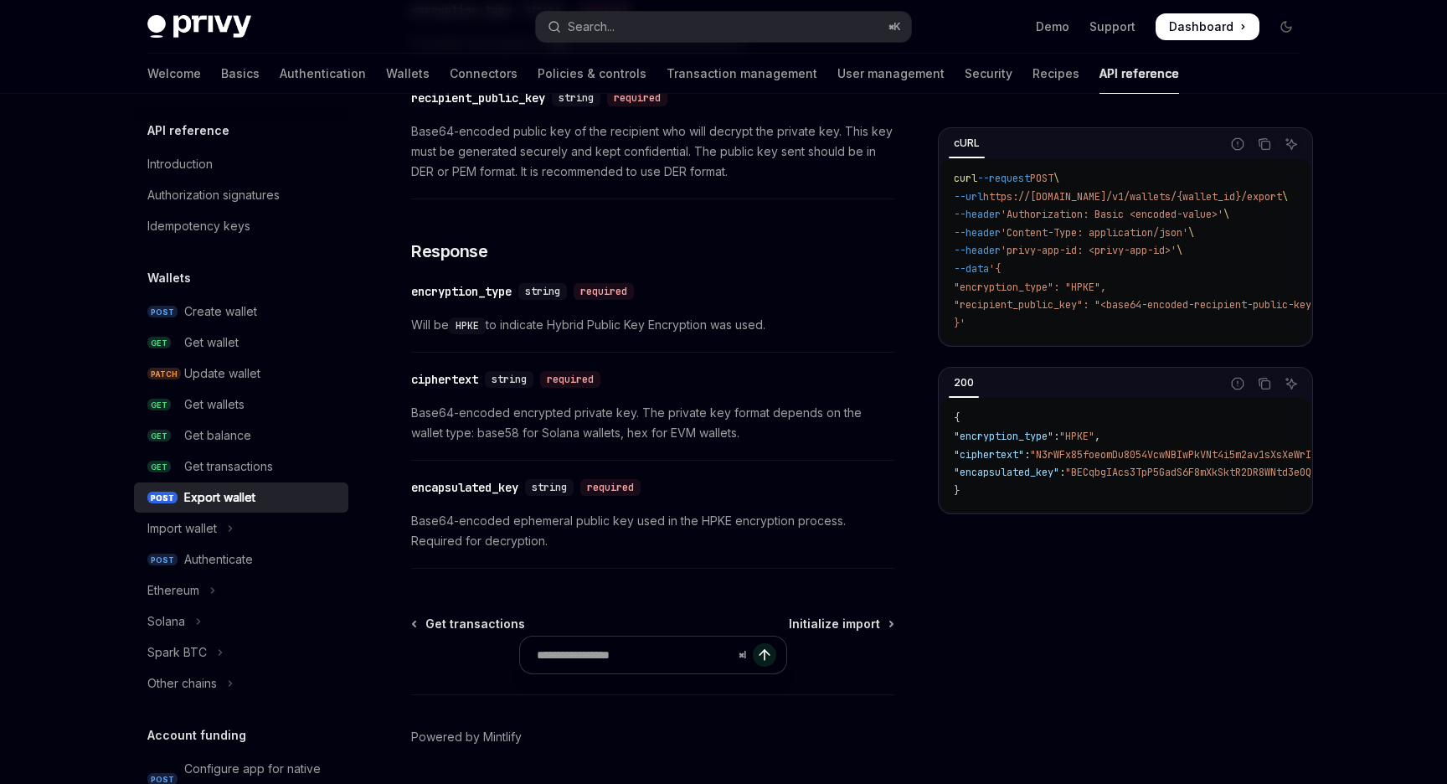
scroll to position [1058, 0]
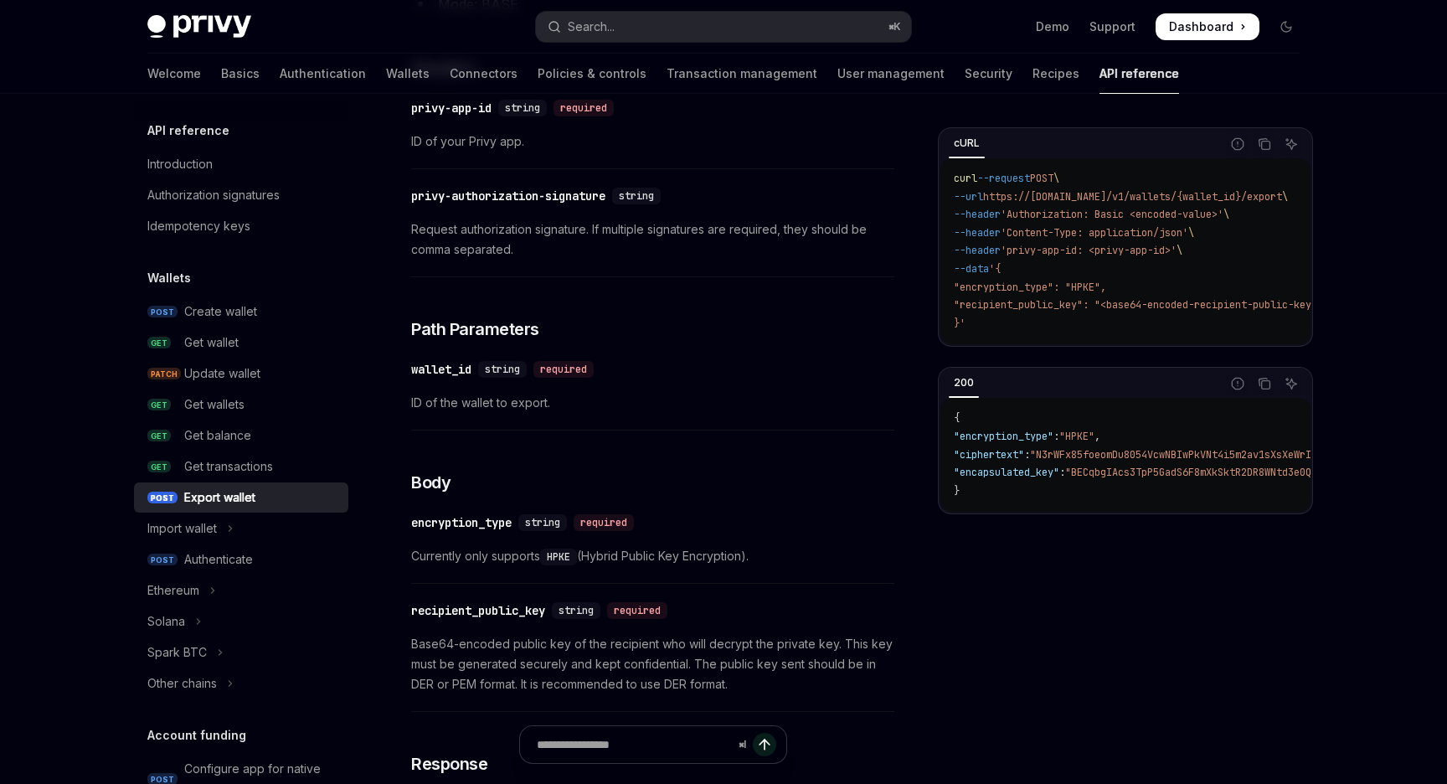
scroll to position [322, 0]
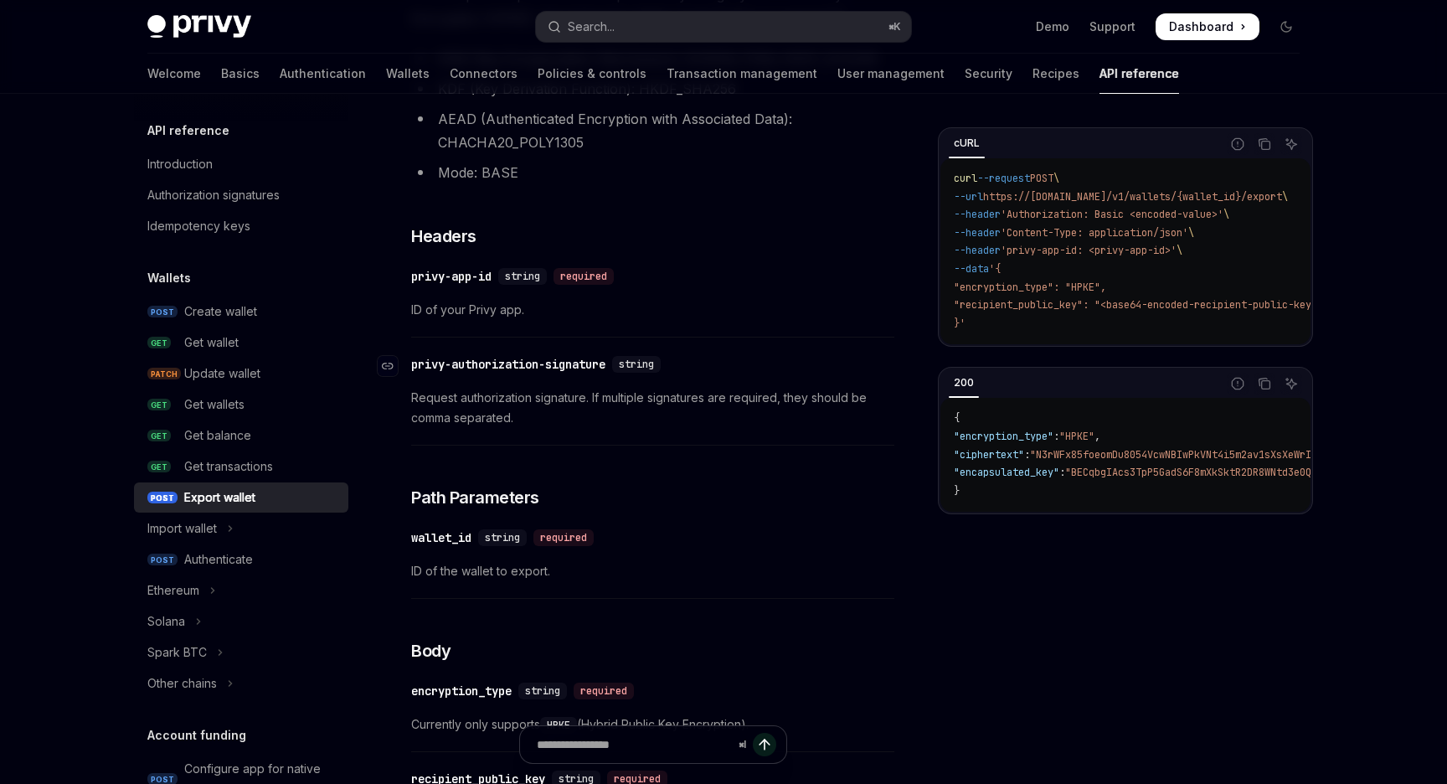
click at [708, 359] on div "​ privy-authorization-signature string" at bounding box center [644, 364] width 466 height 20
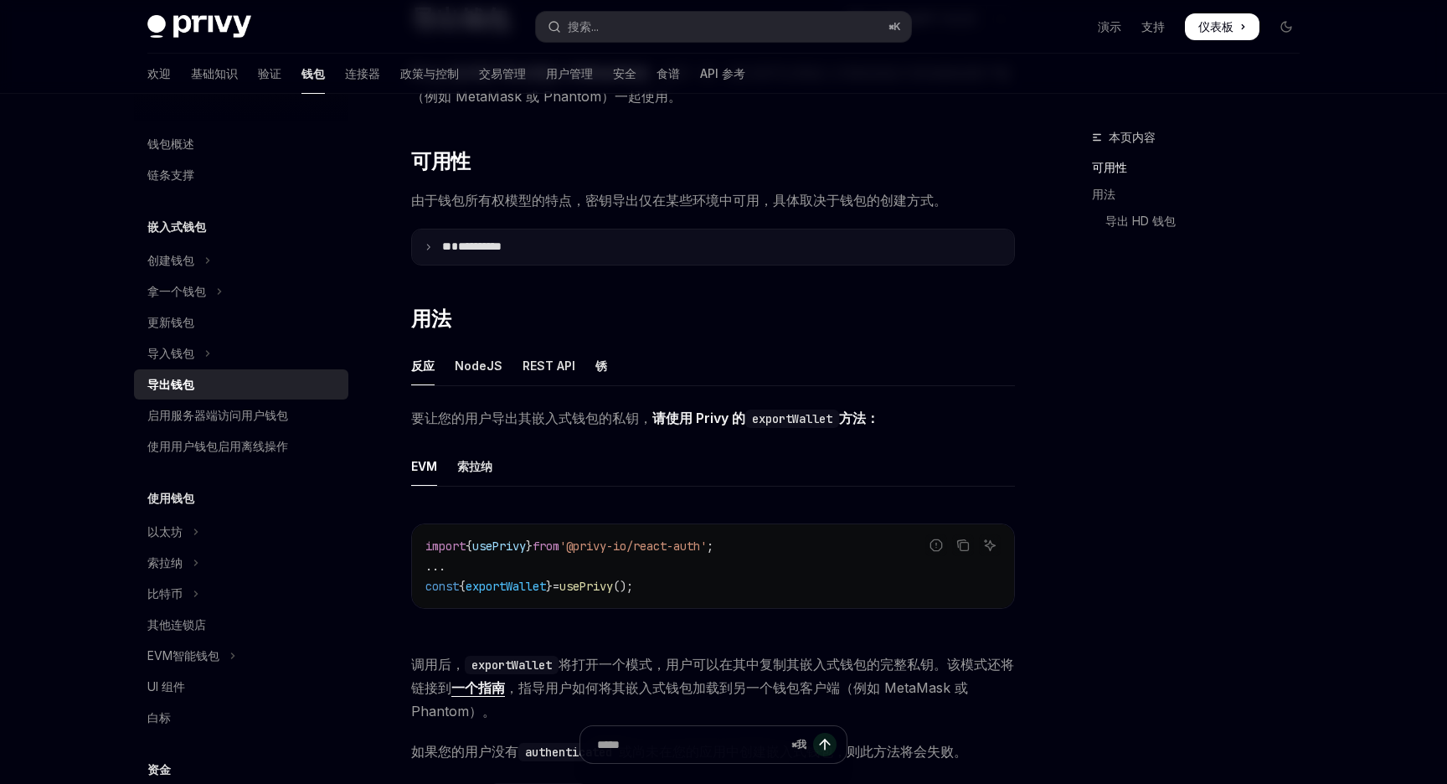
scroll to position [154, 0]
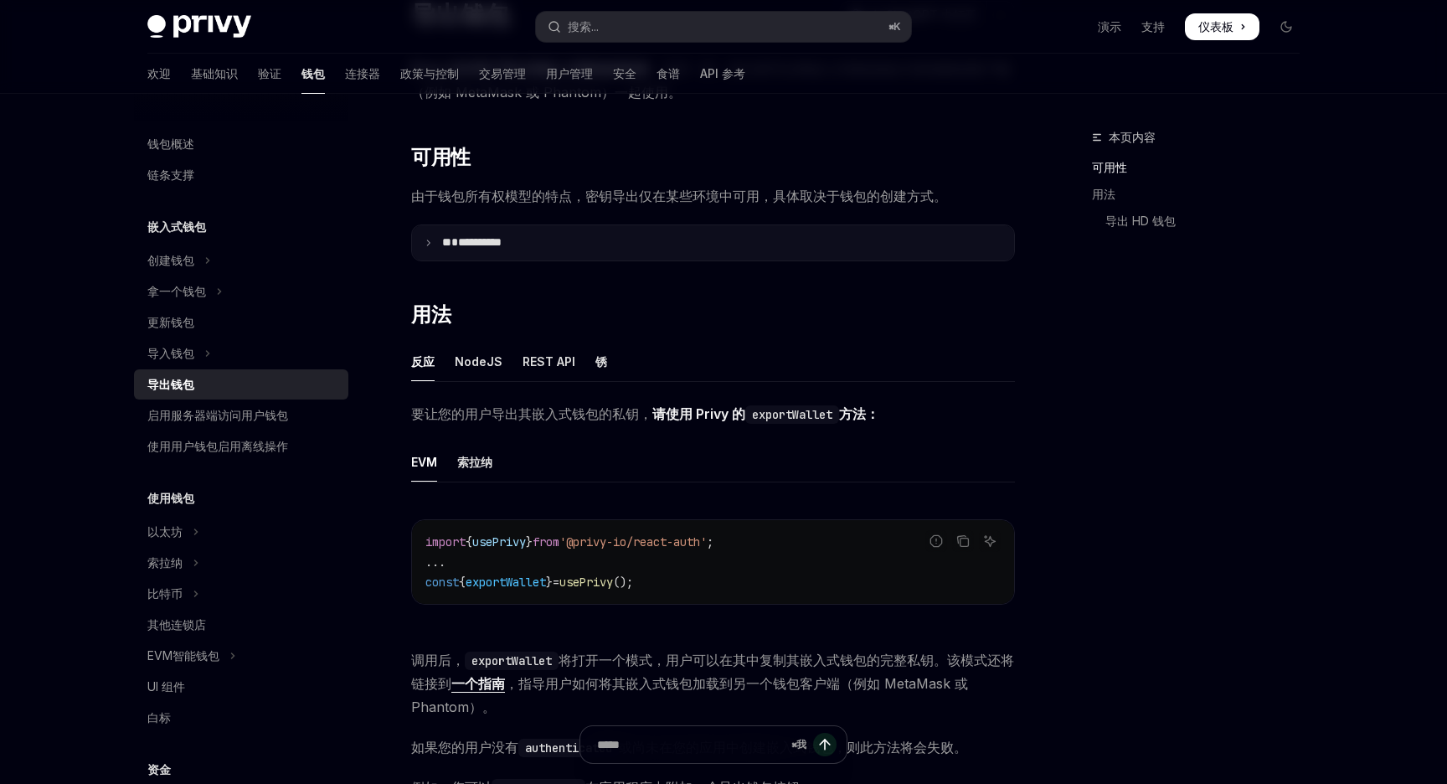
click at [424, 237] on summary "**********" at bounding box center [713, 242] width 602 height 35
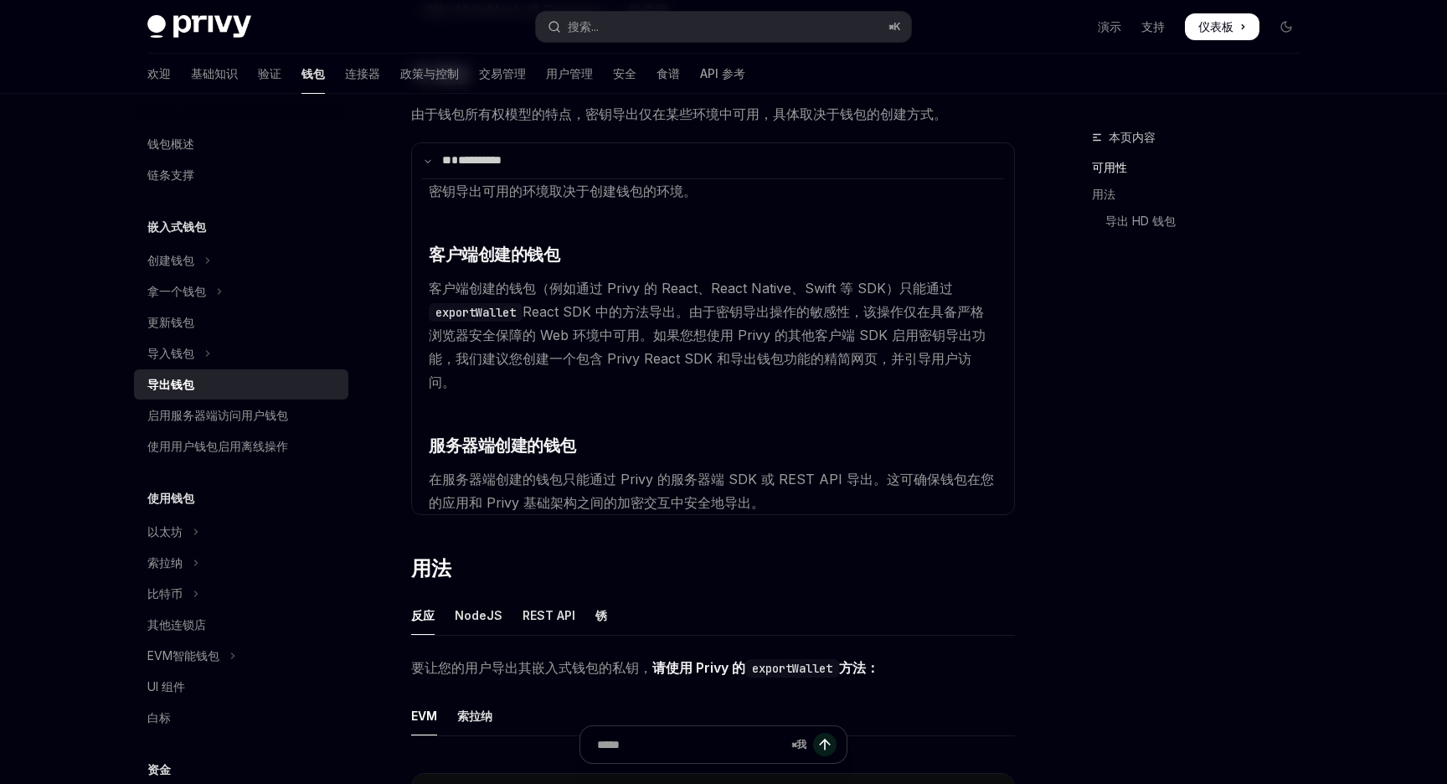
scroll to position [241, 0]
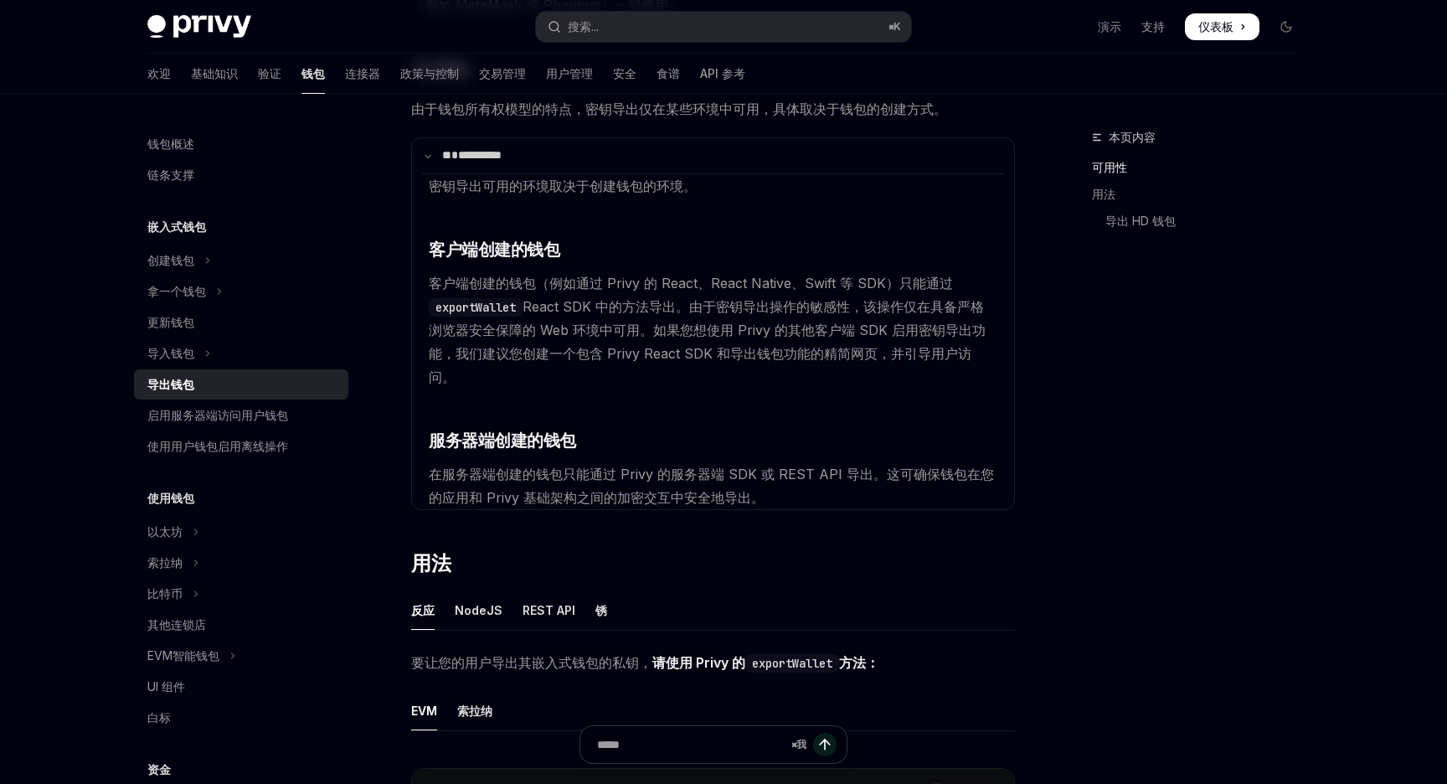
click at [481, 306] on code "exportWallet" at bounding box center [476, 307] width 94 height 18
copy span "exportWallet React"
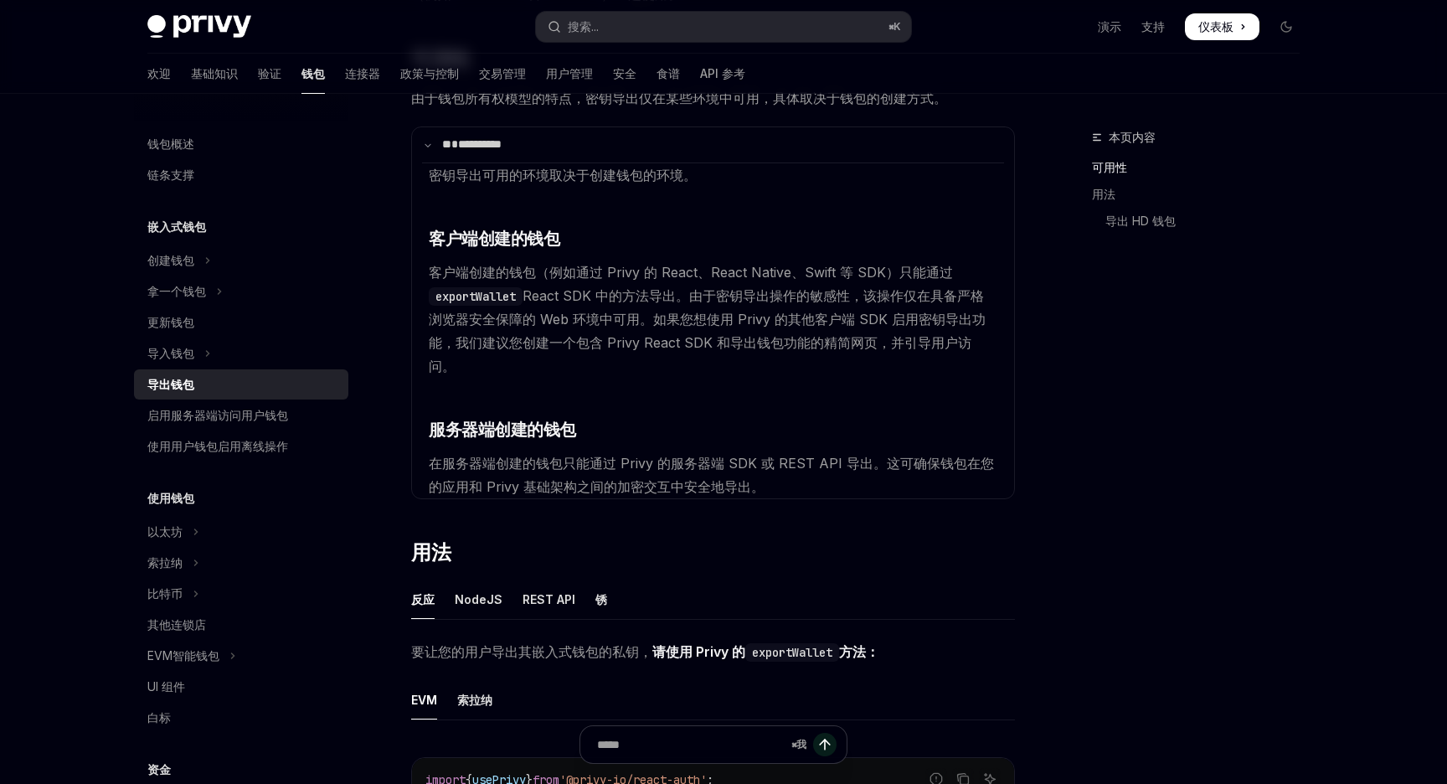
click at [782, 319] on font "如果您想使用 Privy 的其他客户端 SDK 启用密钥导出功能，我们建议您创建一个包含 Privy React SDK 和导出钱包功能的精简网页，并引导用户…" at bounding box center [707, 343] width 557 height 64
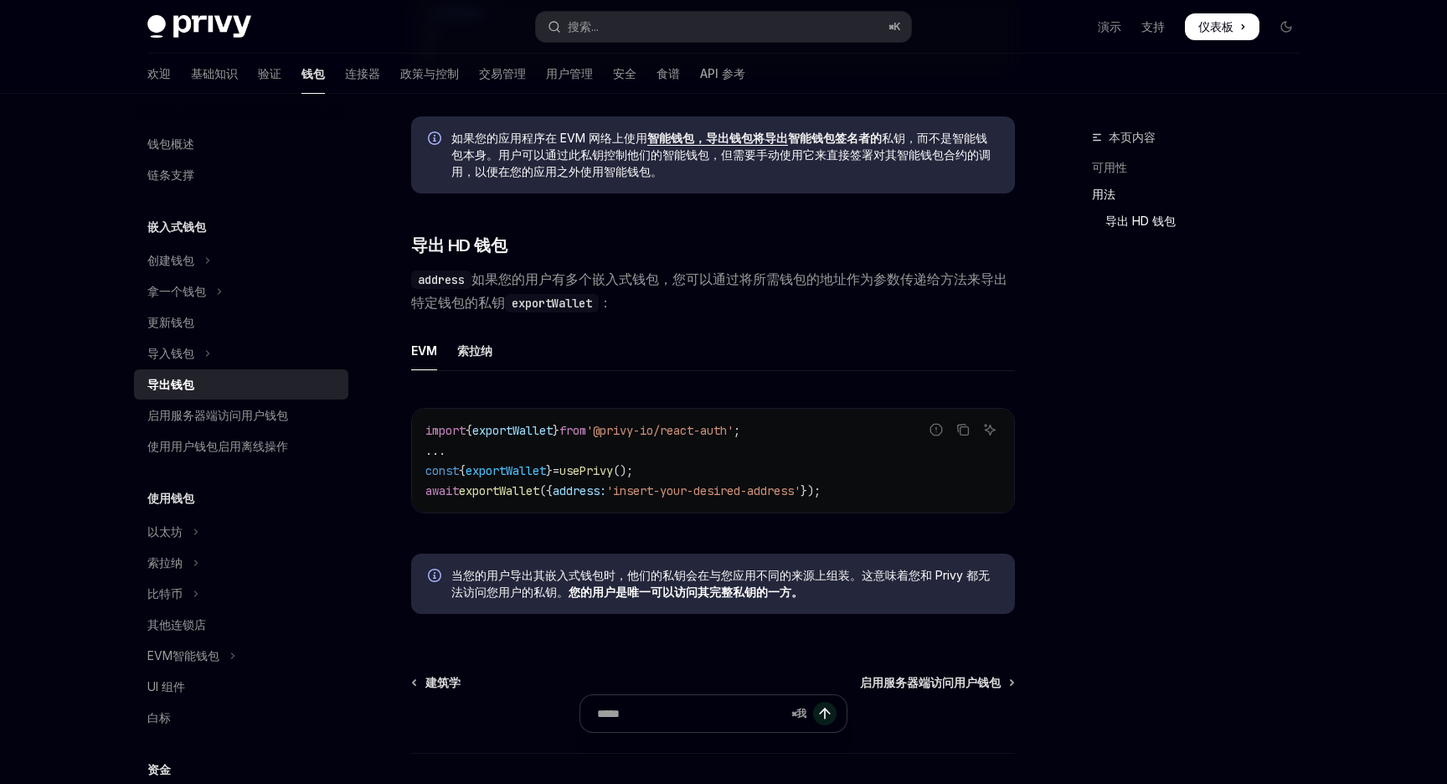
scroll to position [1830, 0]
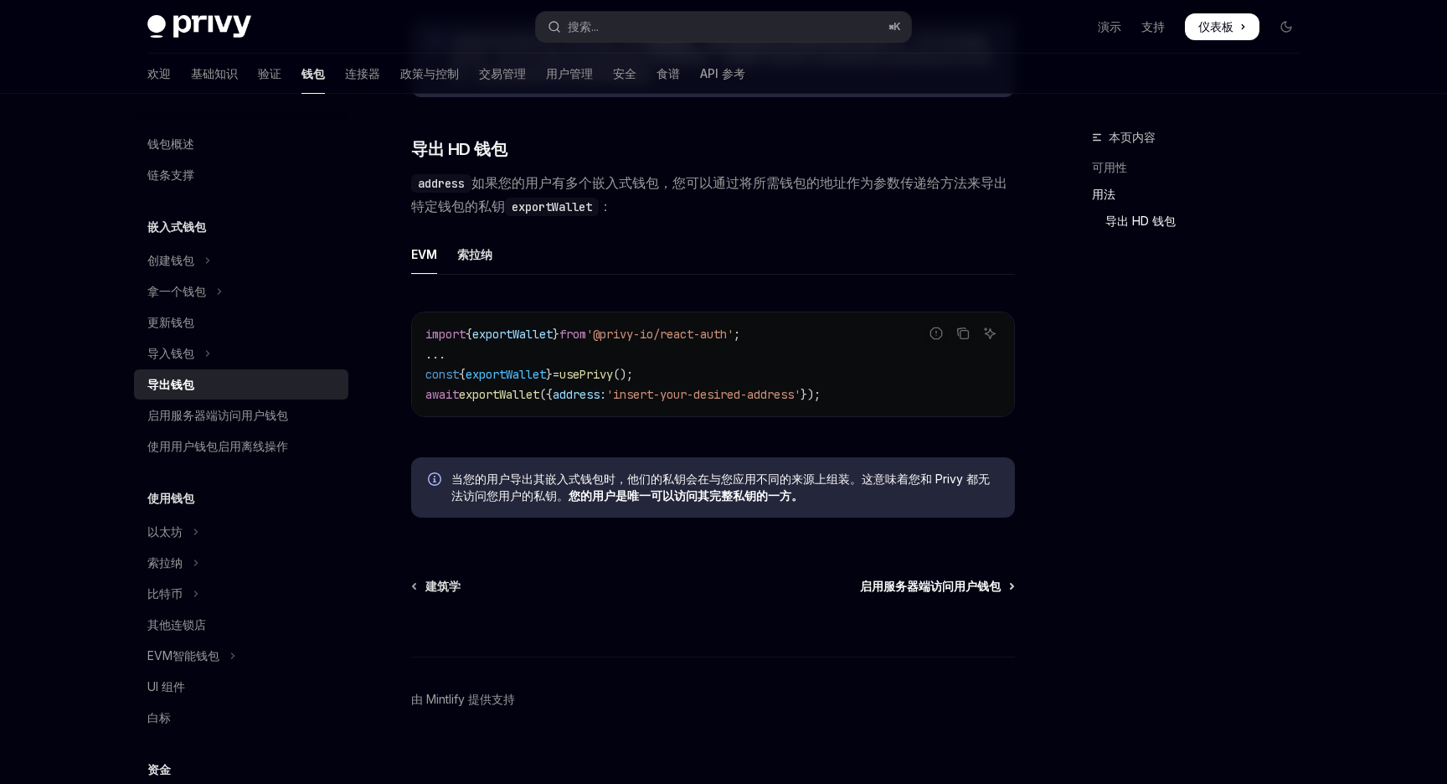
click at [883, 579] on font "启用服务器端访问用户钱包" at bounding box center [930, 586] width 141 height 14
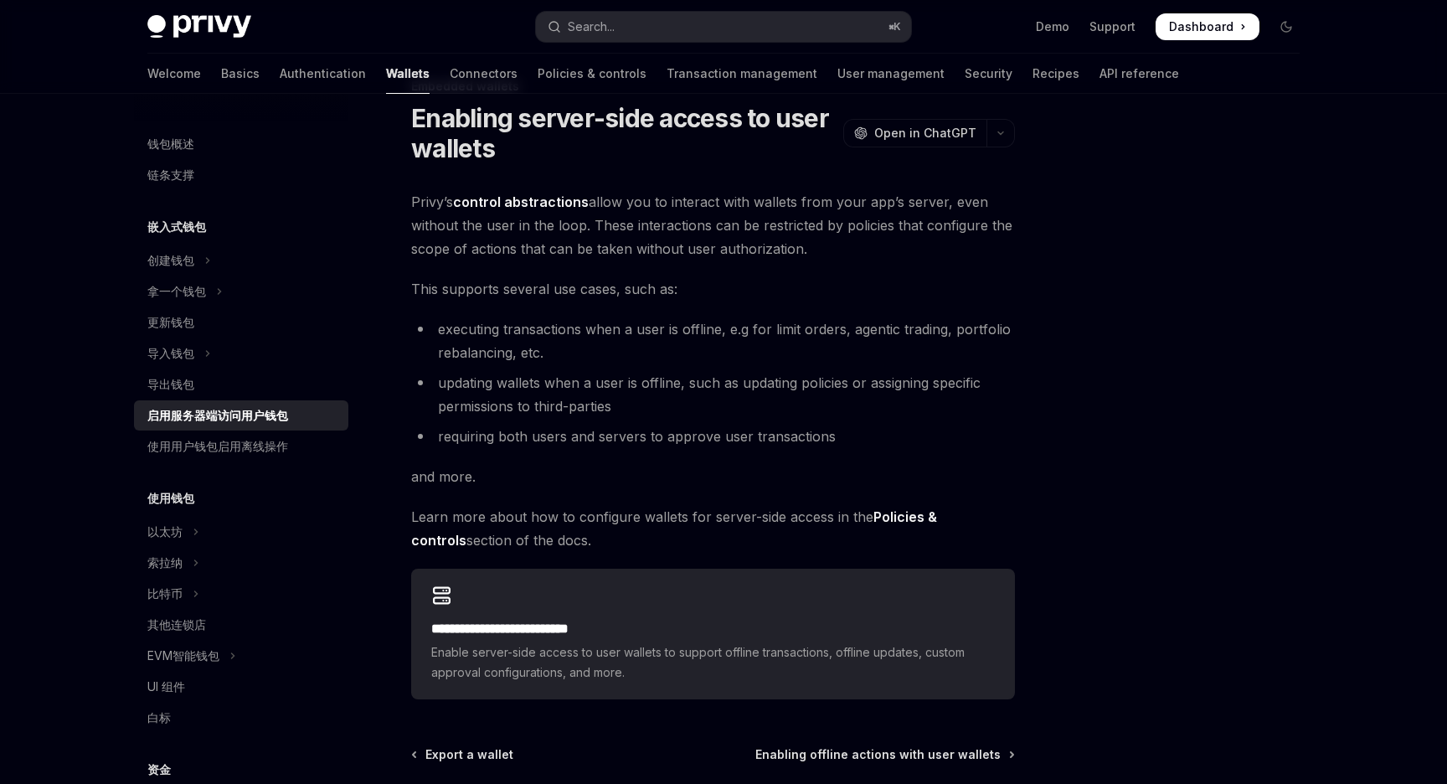
scroll to position [237, 0]
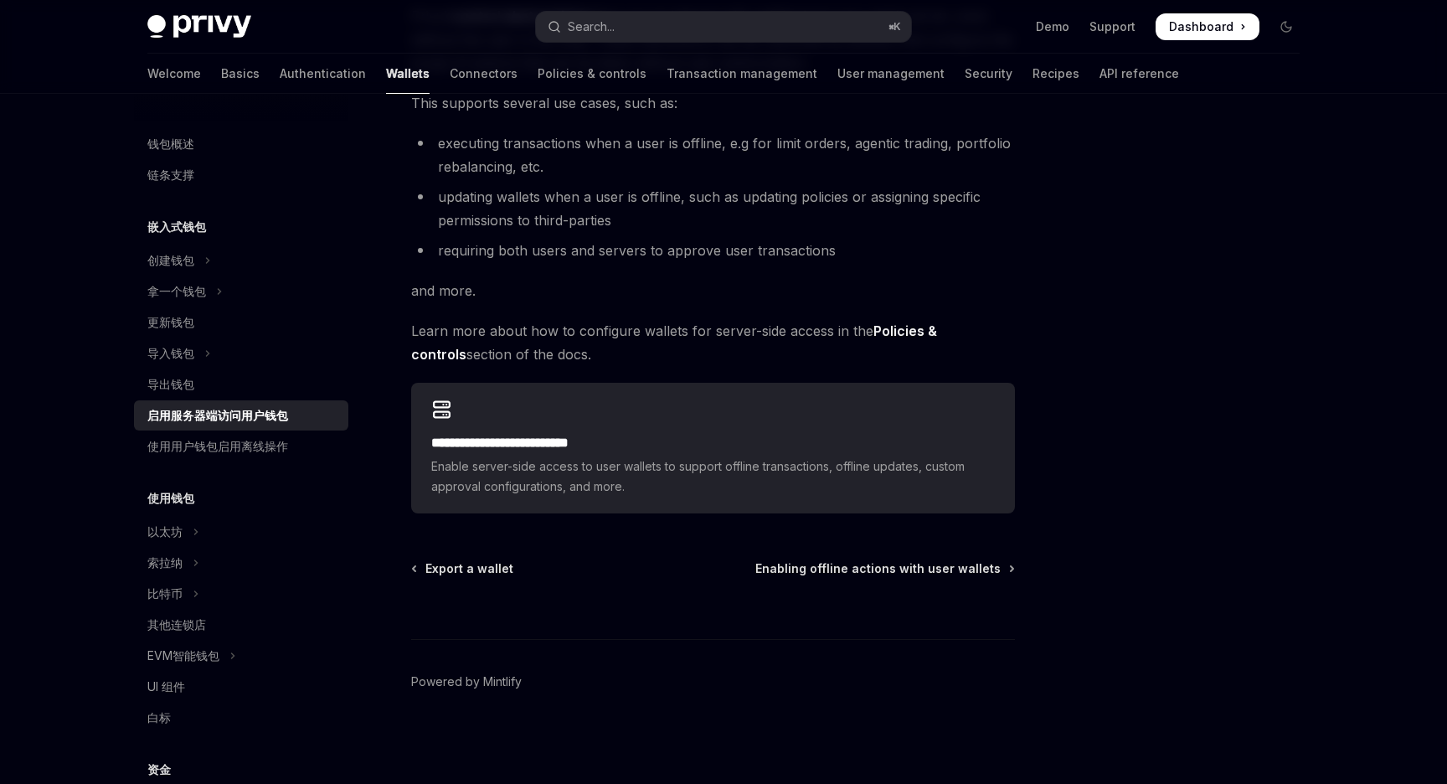
type textarea "*"
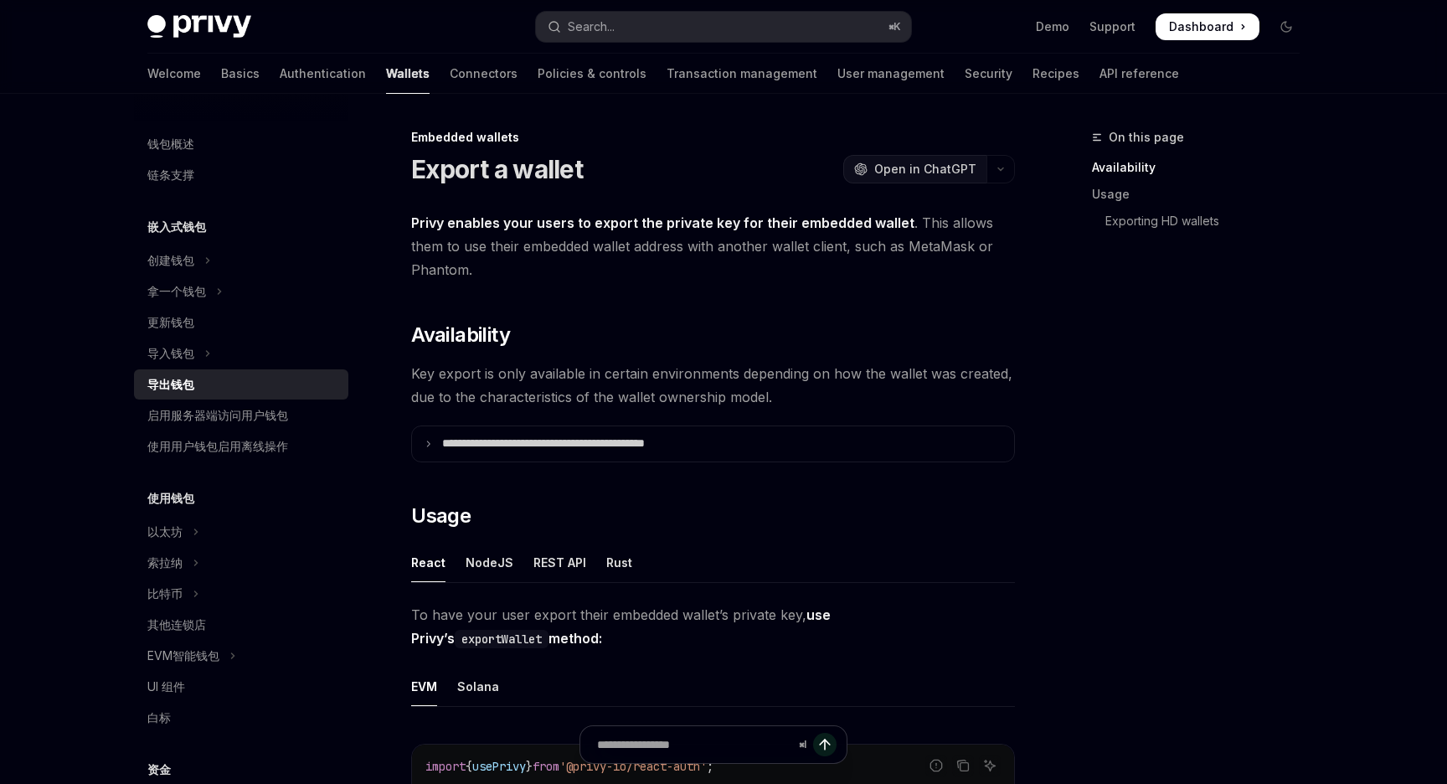
click at [926, 173] on span "Open in ChatGPT" at bounding box center [925, 169] width 102 height 17
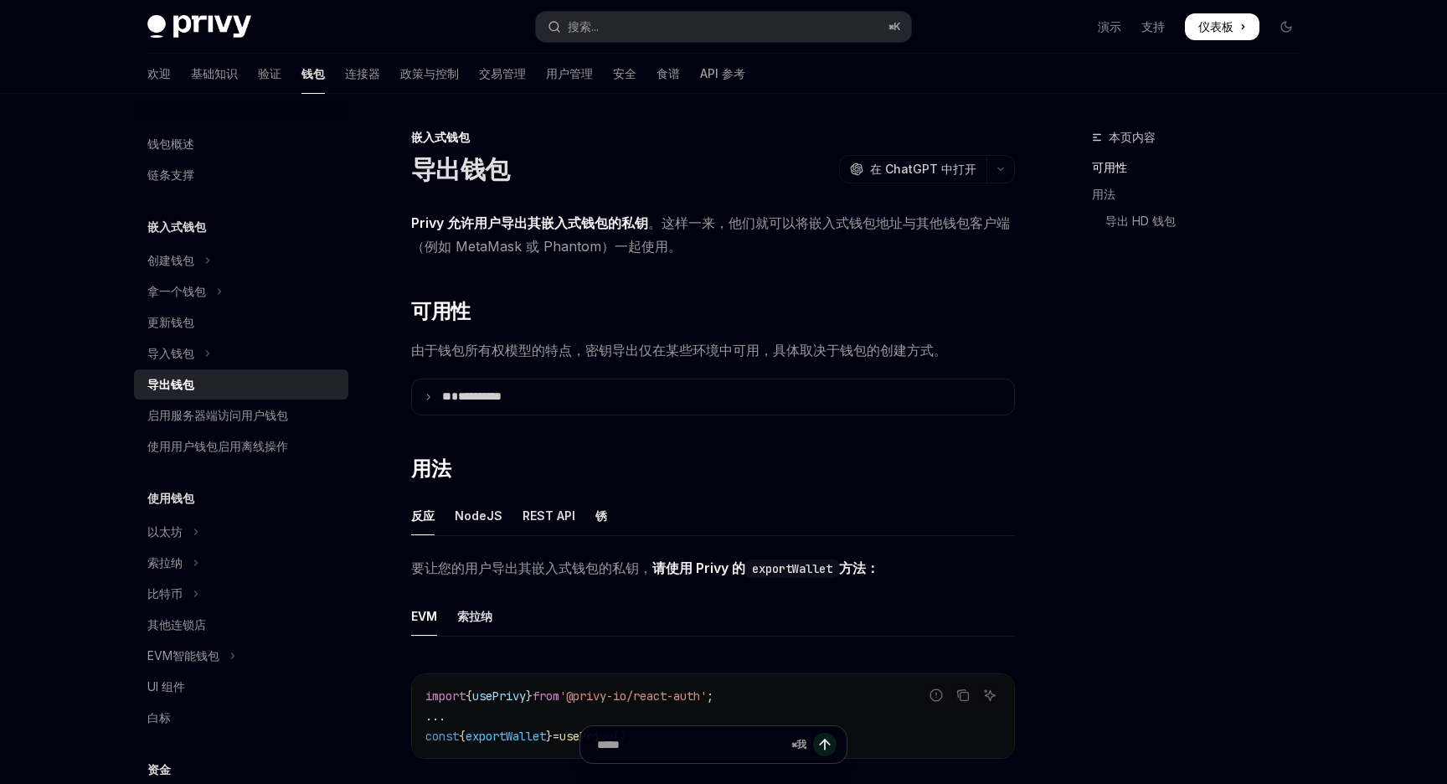
click at [891, 245] on span "Privy 允许用户导出其嵌入式钱包的私钥 。这样一来，他们就可以将嵌入式钱包地址与其他钱包客户端（例如 MetaMask 或 Phantom）一起使用。" at bounding box center [713, 234] width 604 height 47
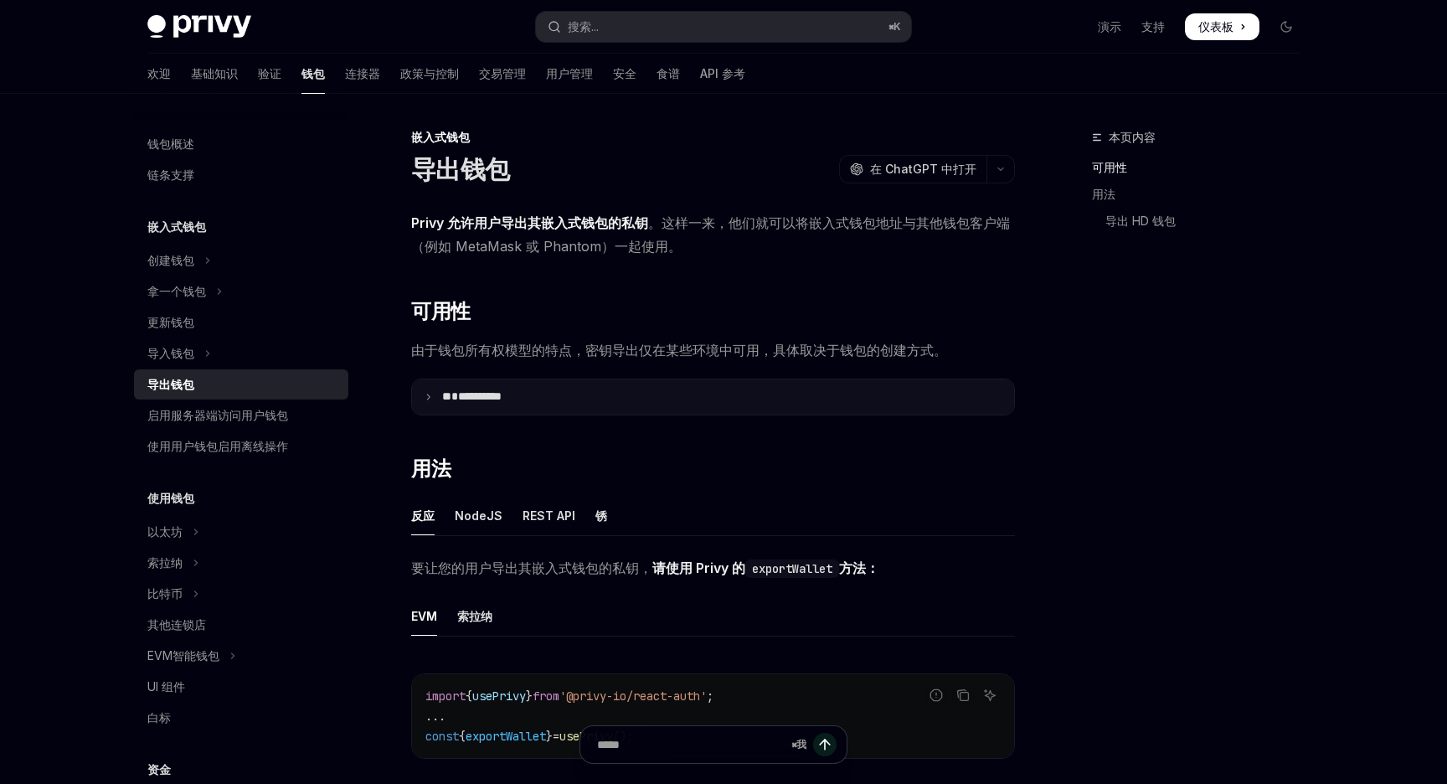
click at [425, 393] on icon at bounding box center [428, 397] width 8 height 8
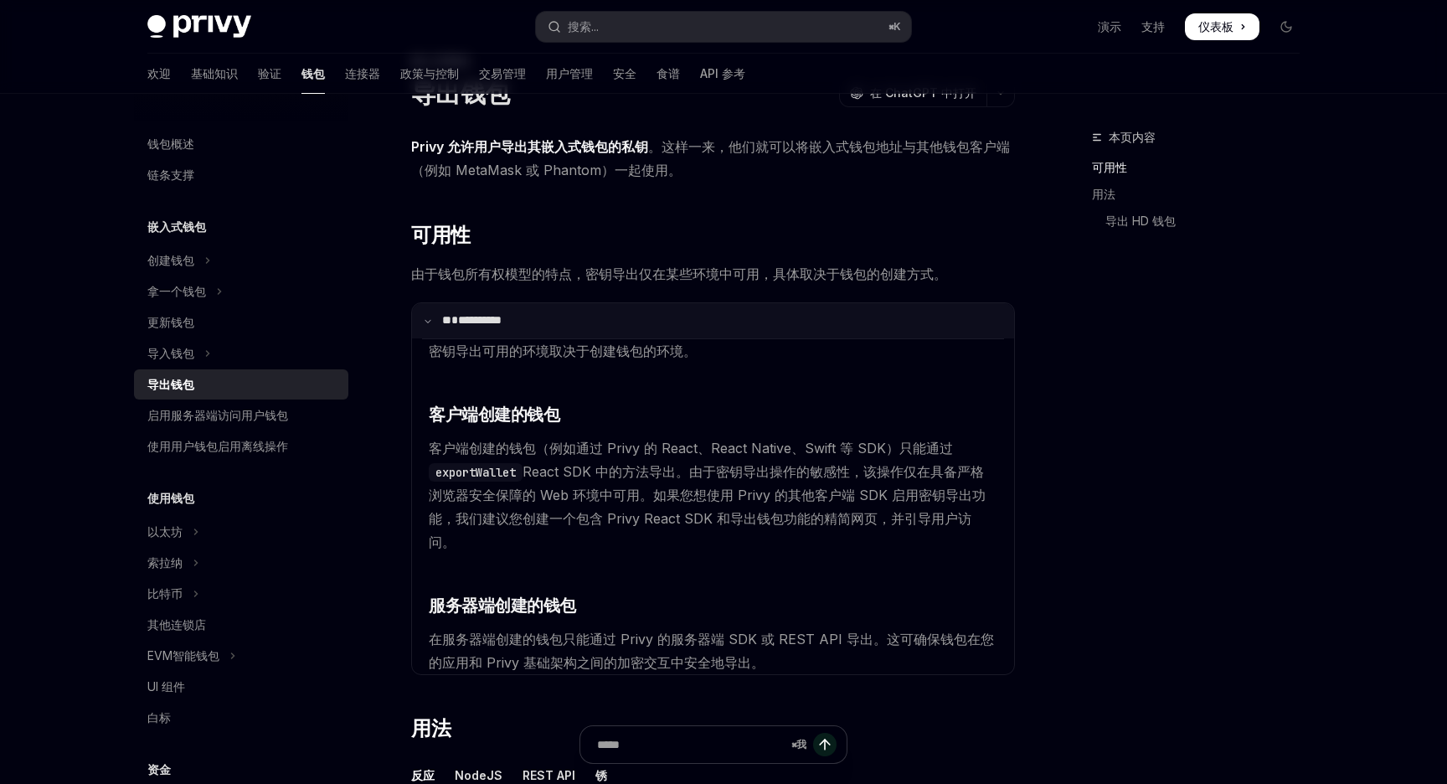
scroll to position [80, 0]
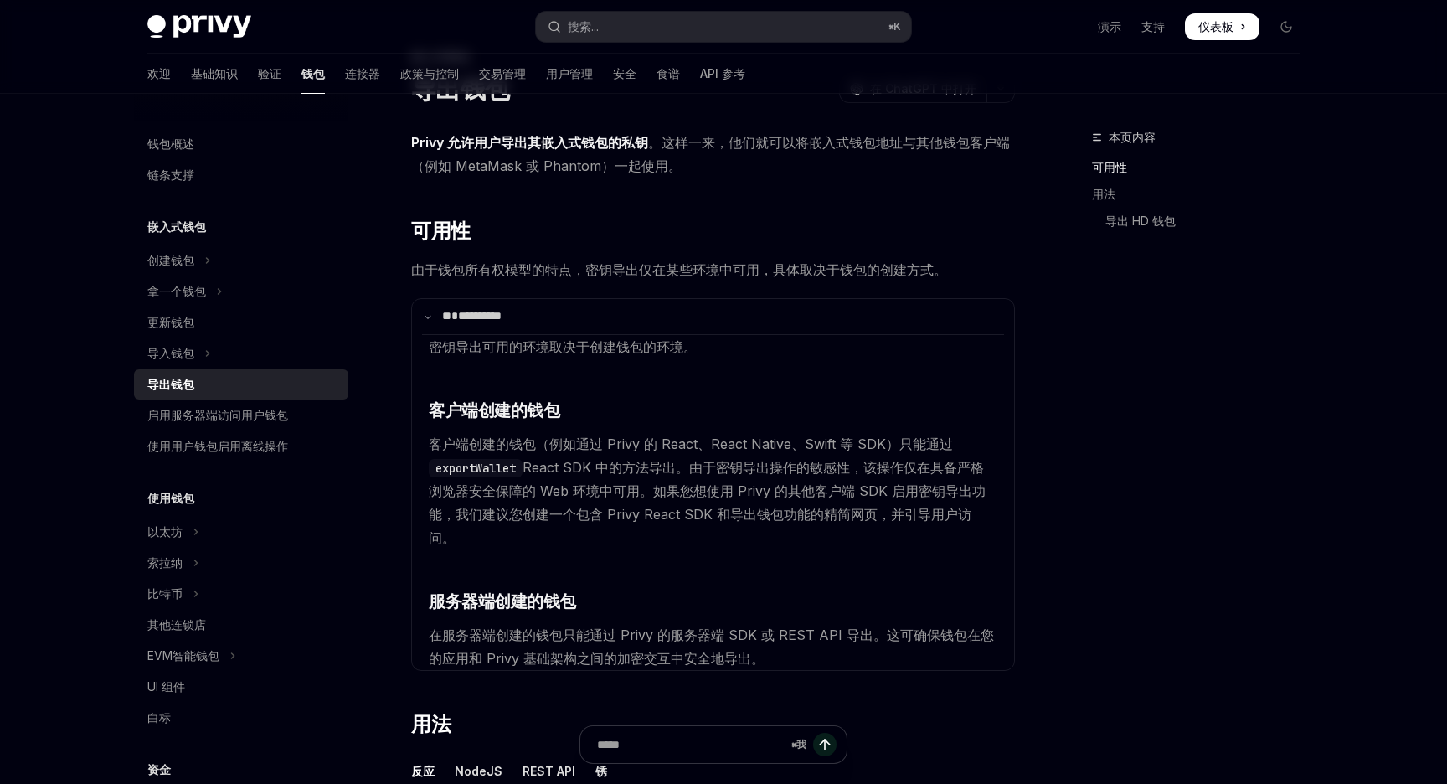
click at [1234, 390] on div "本页内容 可用性 用法 导出 HD 钱包" at bounding box center [1185, 455] width 255 height 656
